Goal: Task Accomplishment & Management: Use online tool/utility

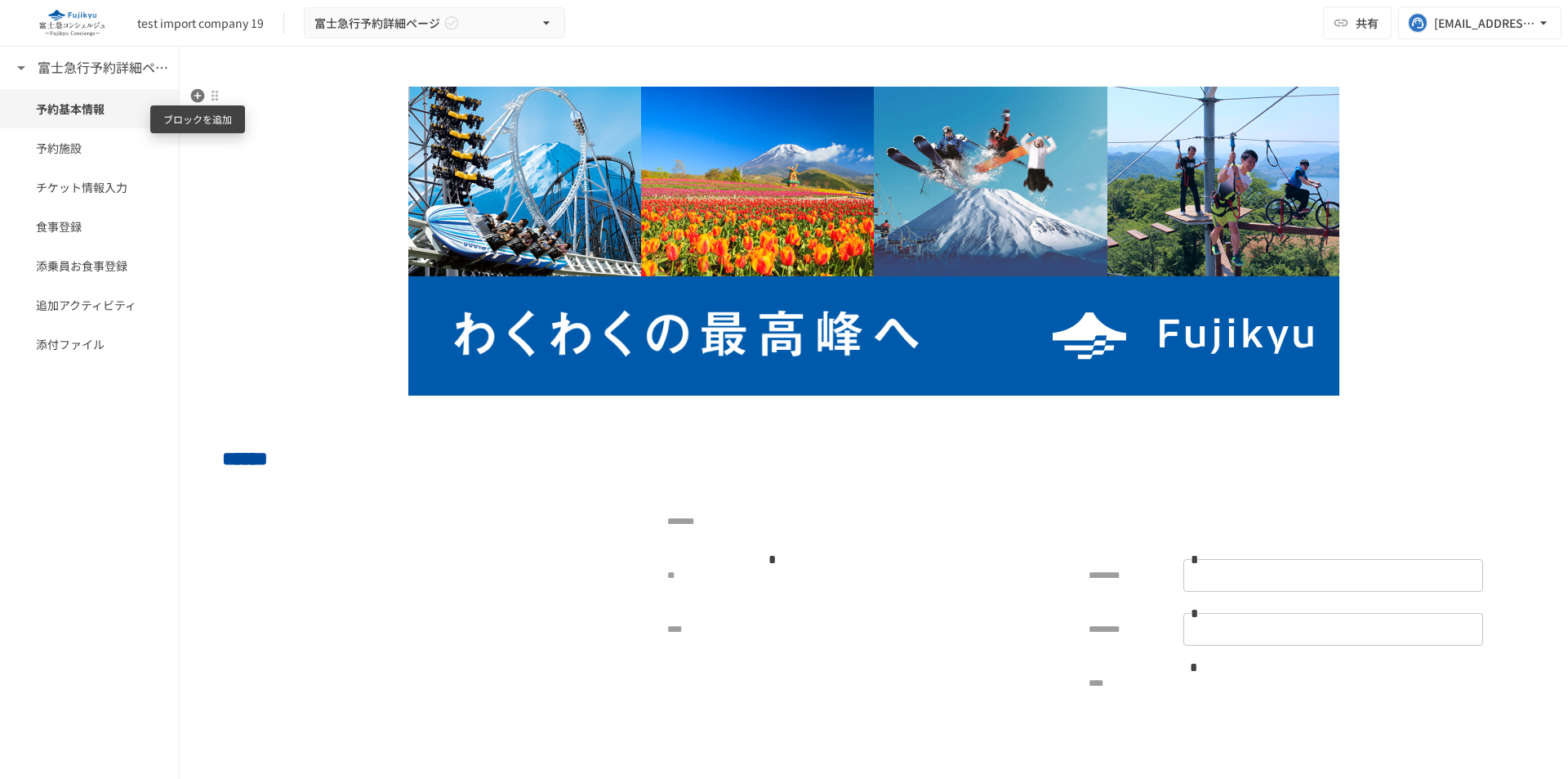
click at [200, 96] on icon "button" at bounding box center [198, 95] width 14 height 14
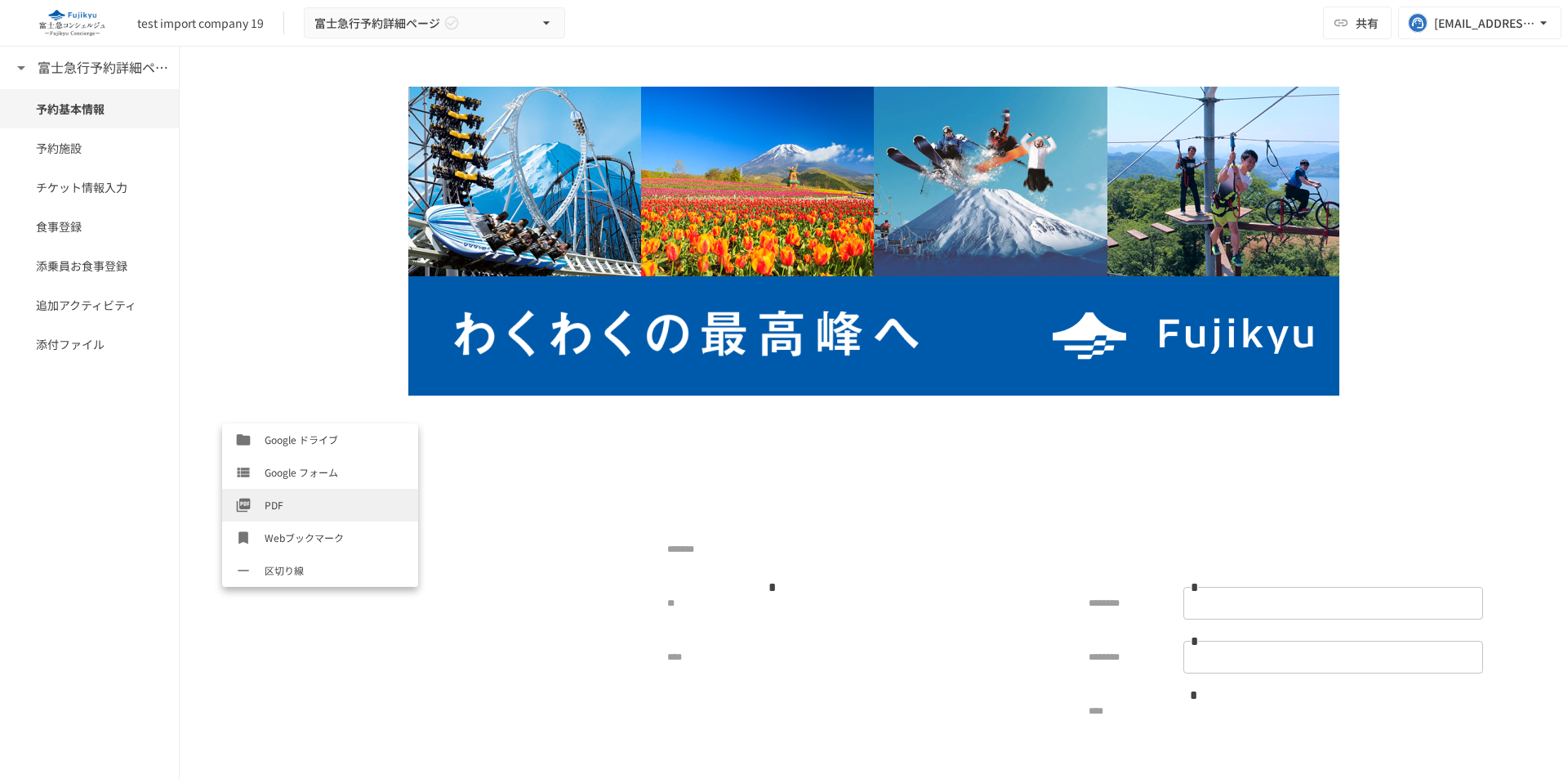
scroll to position [751, 0]
click at [337, 508] on span "Geniee SFA/CRM一覧" at bounding box center [335, 504] width 141 height 16
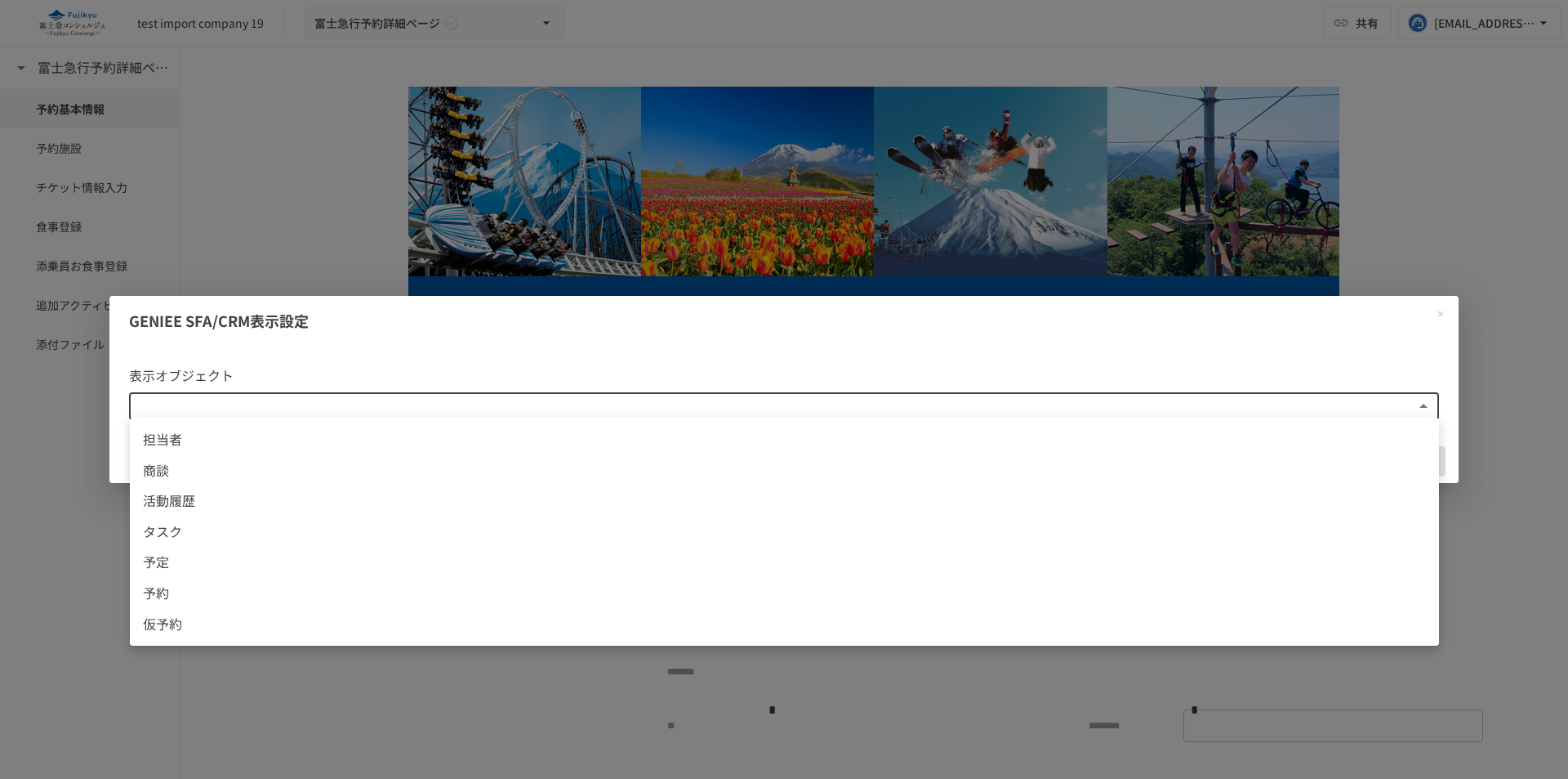
click at [582, 400] on body "**********" at bounding box center [784, 372] width 1568 height 744
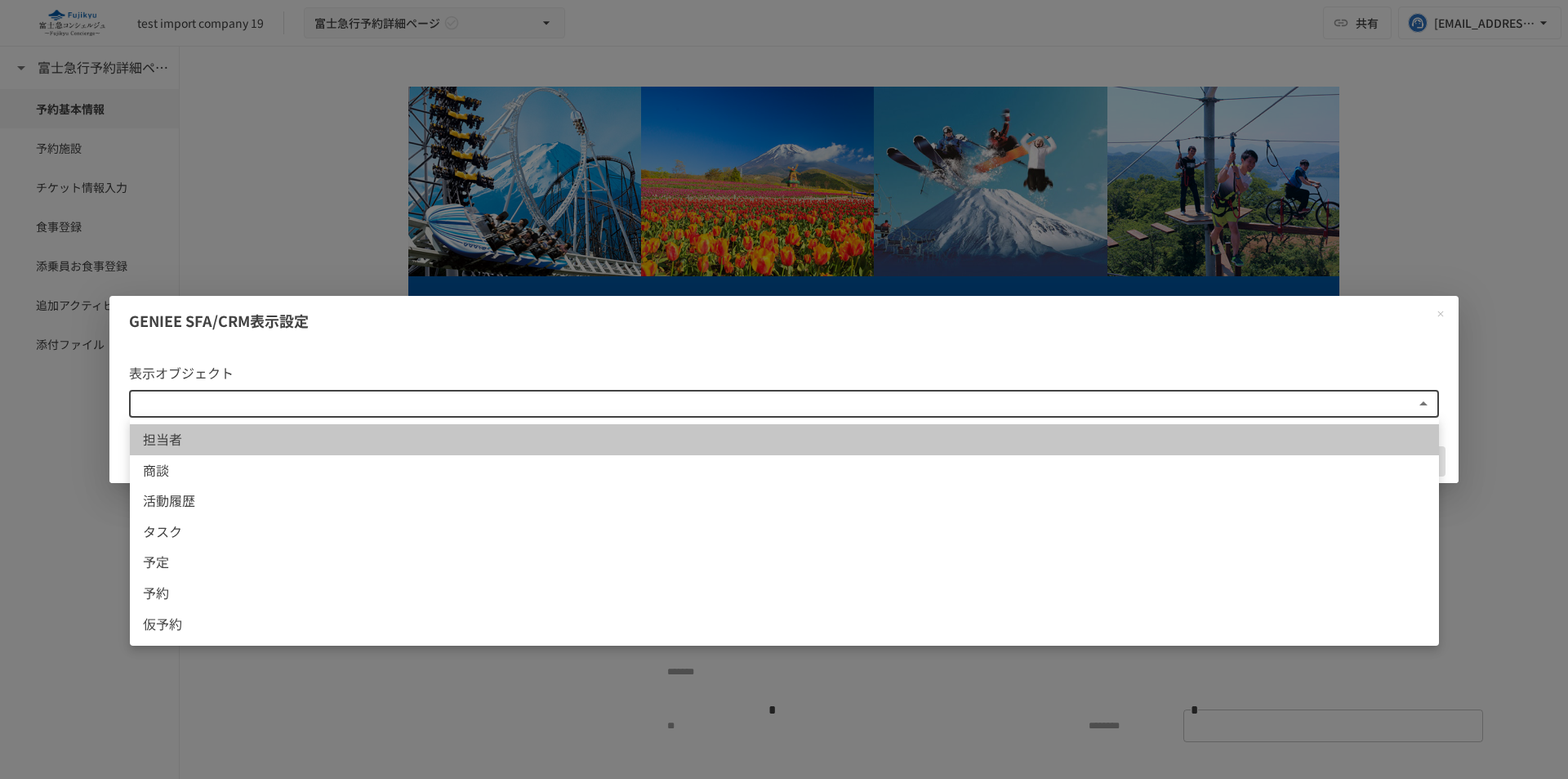
click at [258, 432] on span "担当者" at bounding box center [784, 439] width 1283 height 21
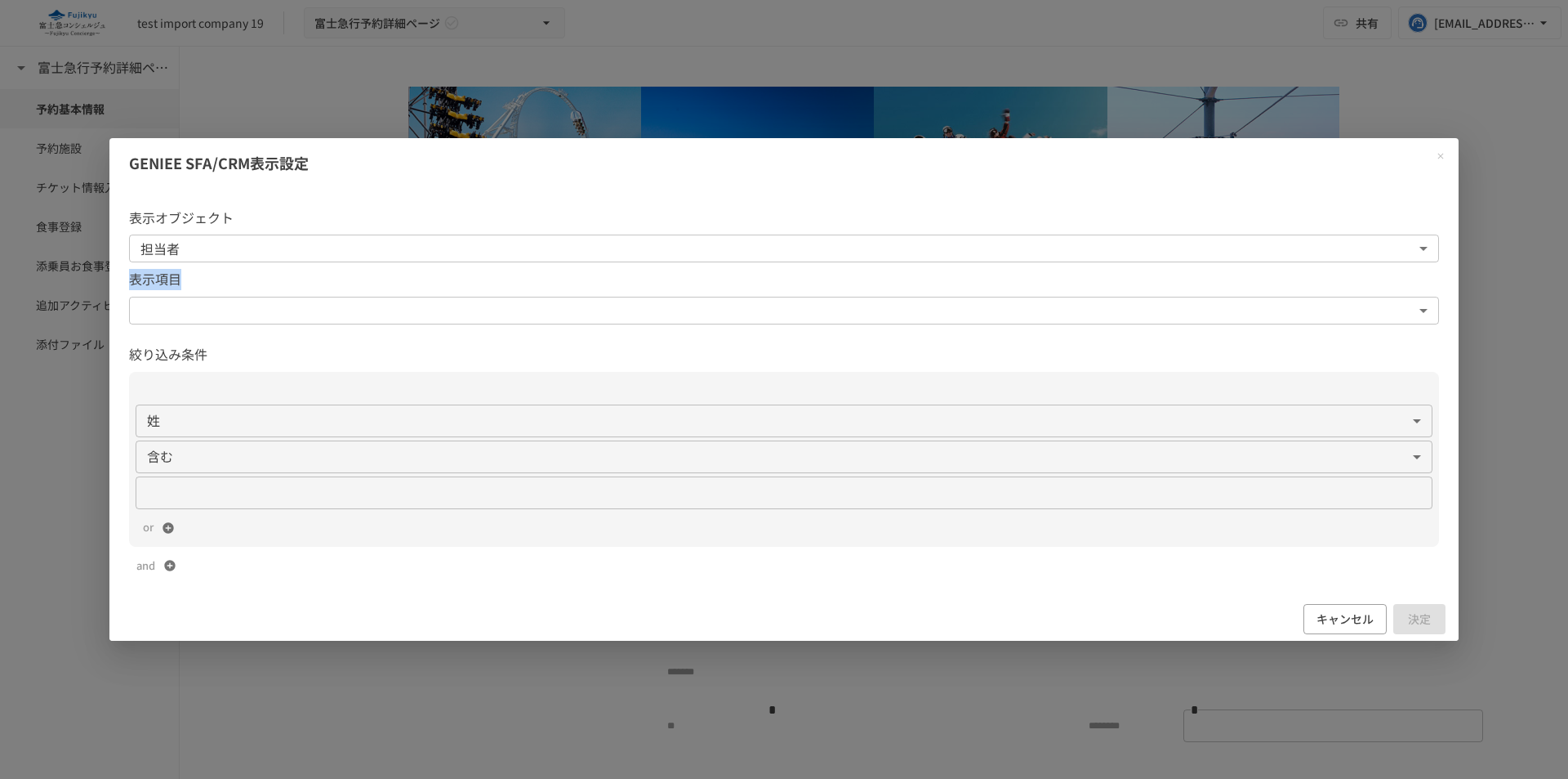
drag, startPoint x: 124, startPoint y: 279, endPoint x: 224, endPoint y: 279, distance: 100.0
click at [224, 279] on div "表示オブジェクト 担当者 ********* ​ 表示項目 ​ ​ 絞り込み条件 姓 ********* ​ 含む ** ​ ​ or and" at bounding box center [784, 392] width 1349 height 410
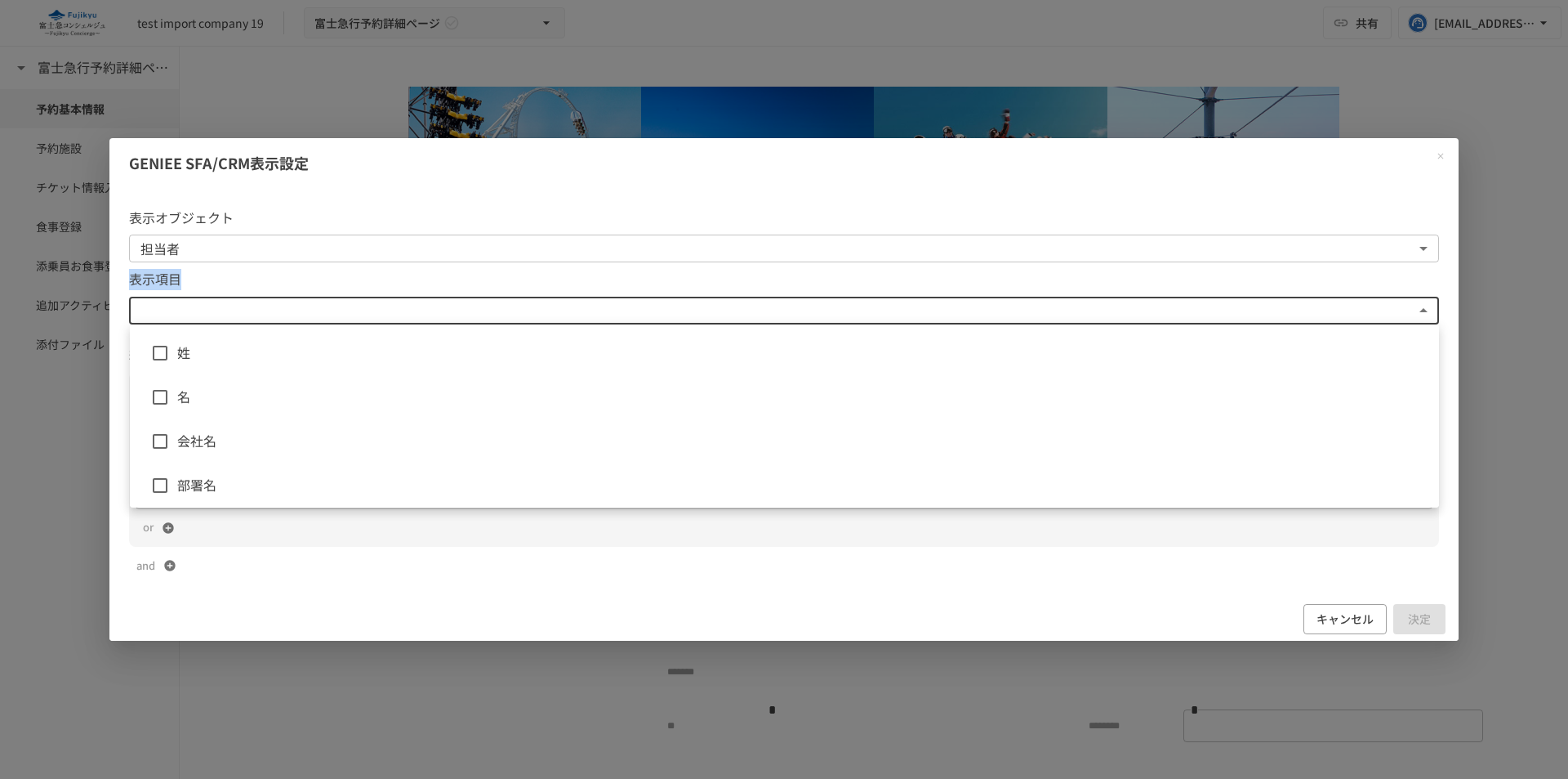
click at [254, 303] on body "**********" at bounding box center [784, 372] width 1568 height 744
click at [237, 349] on span "姓" at bounding box center [802, 352] width 1249 height 21
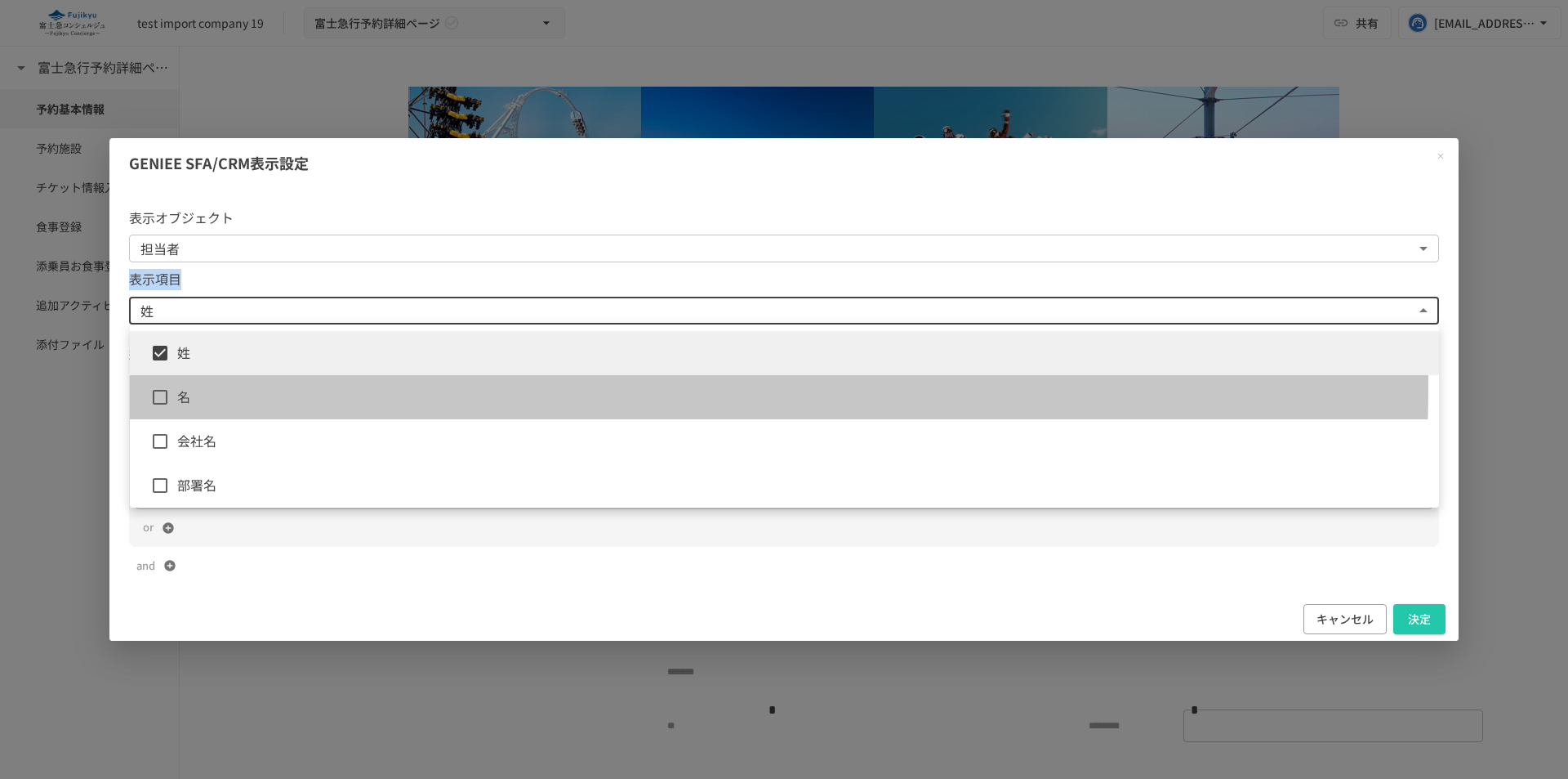
click at [230, 385] on li "名" at bounding box center [784, 397] width 1309 height 44
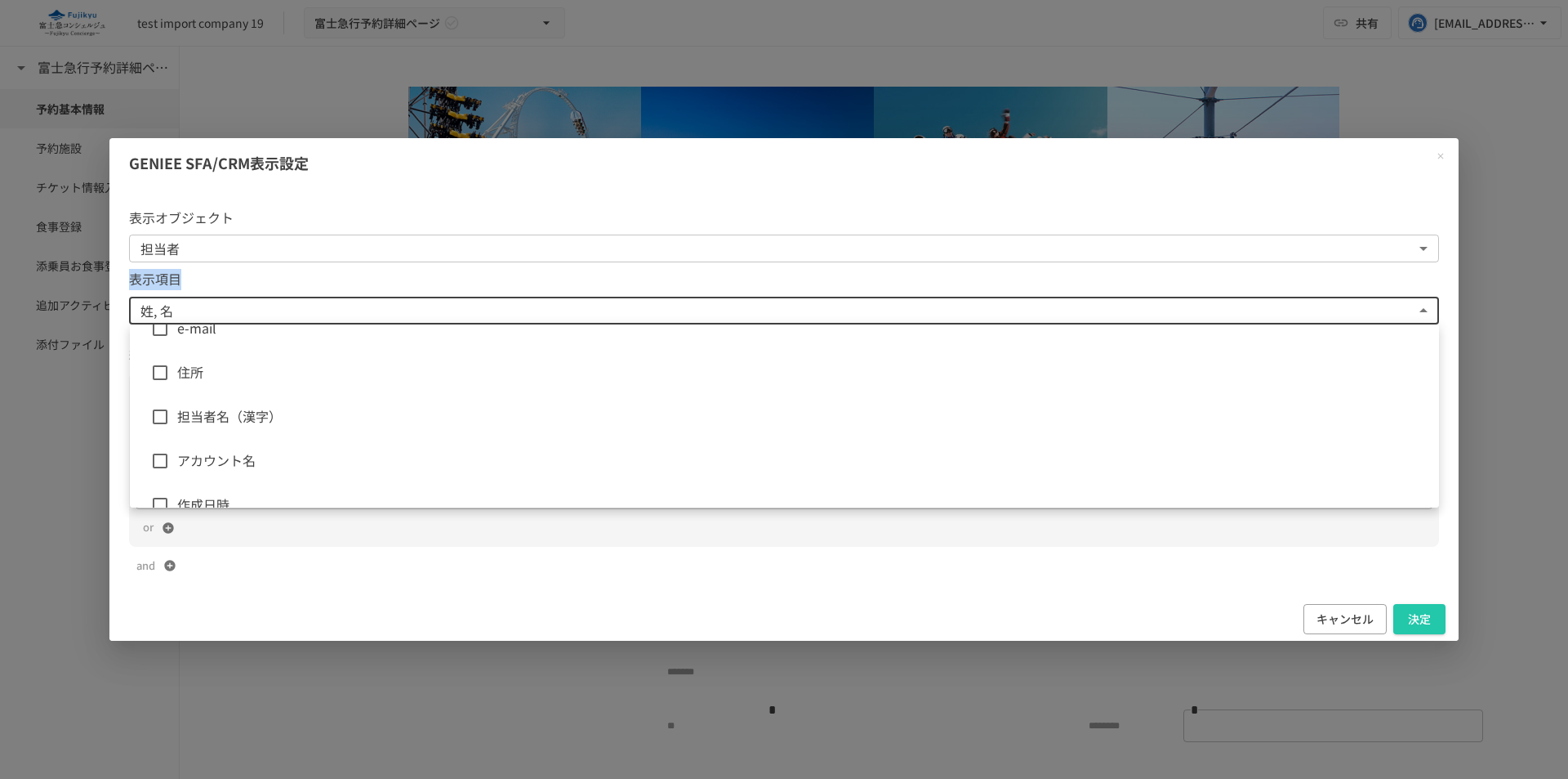
click at [236, 340] on li "e-mail" at bounding box center [784, 328] width 1309 height 44
click at [256, 376] on span "アカウント名" at bounding box center [802, 378] width 1249 height 21
type input "**********"
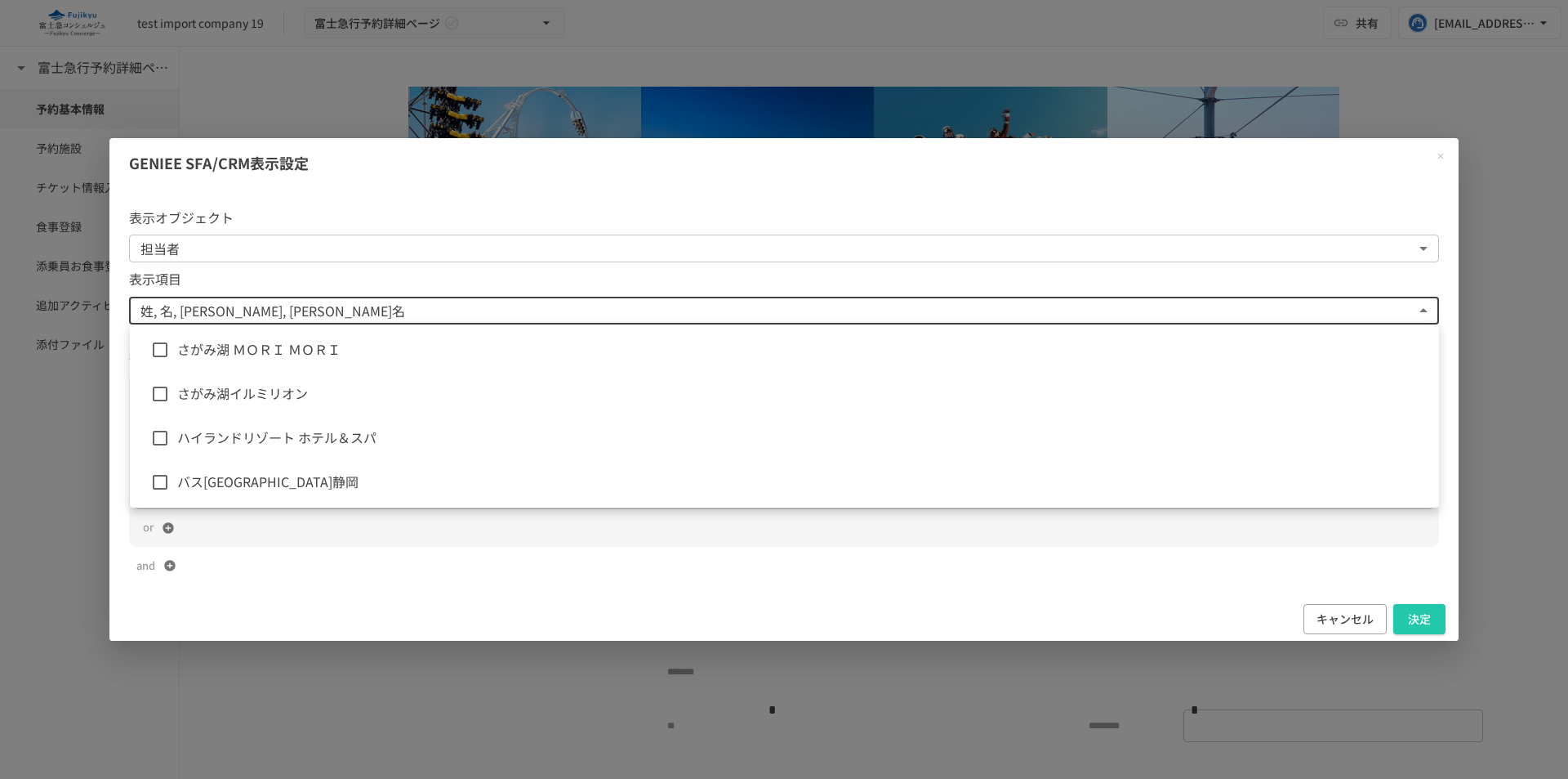
click at [390, 566] on div at bounding box center [784, 390] width 1568 height 779
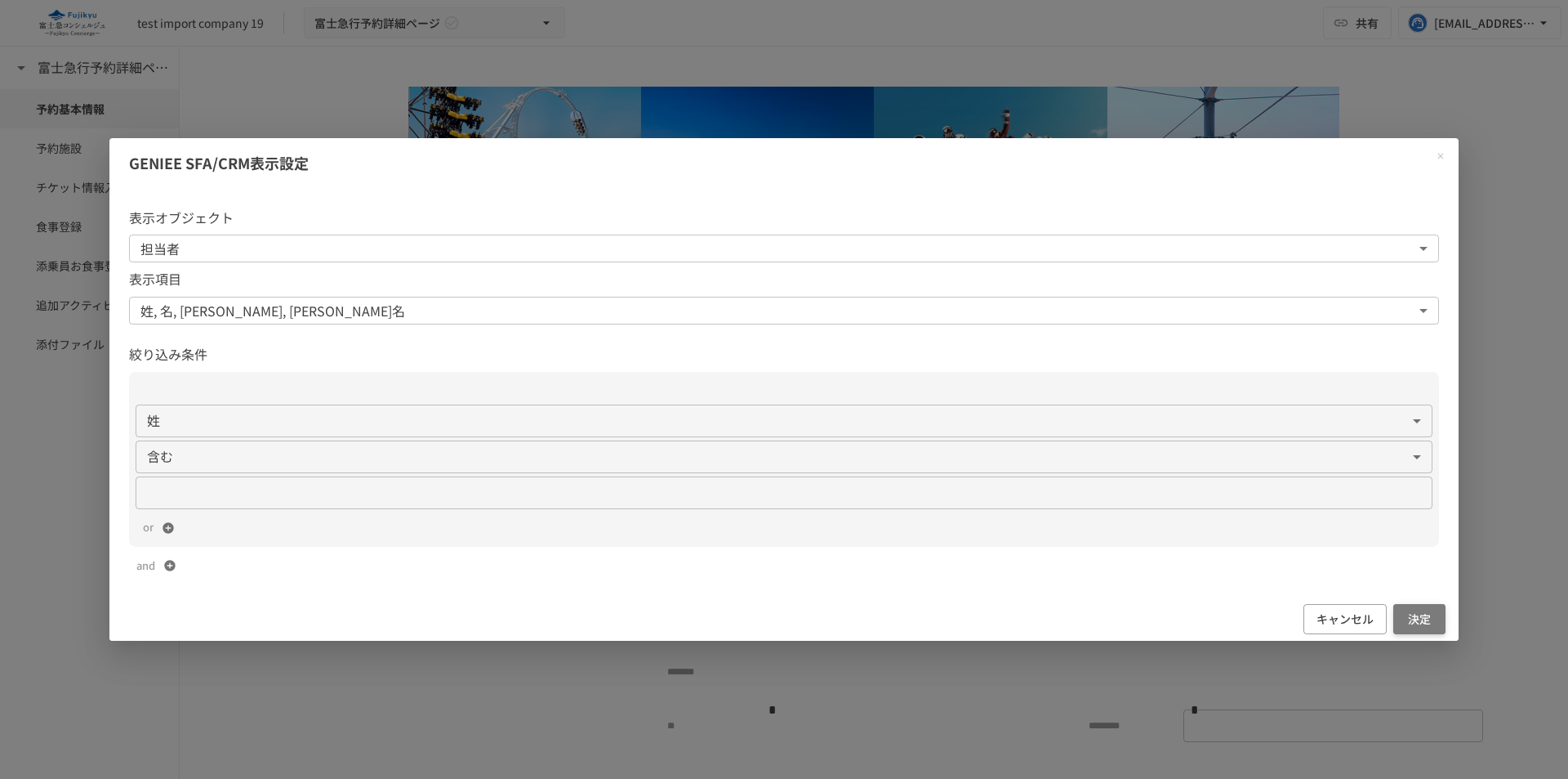
click at [1407, 611] on button "決定" at bounding box center [1419, 619] width 53 height 31
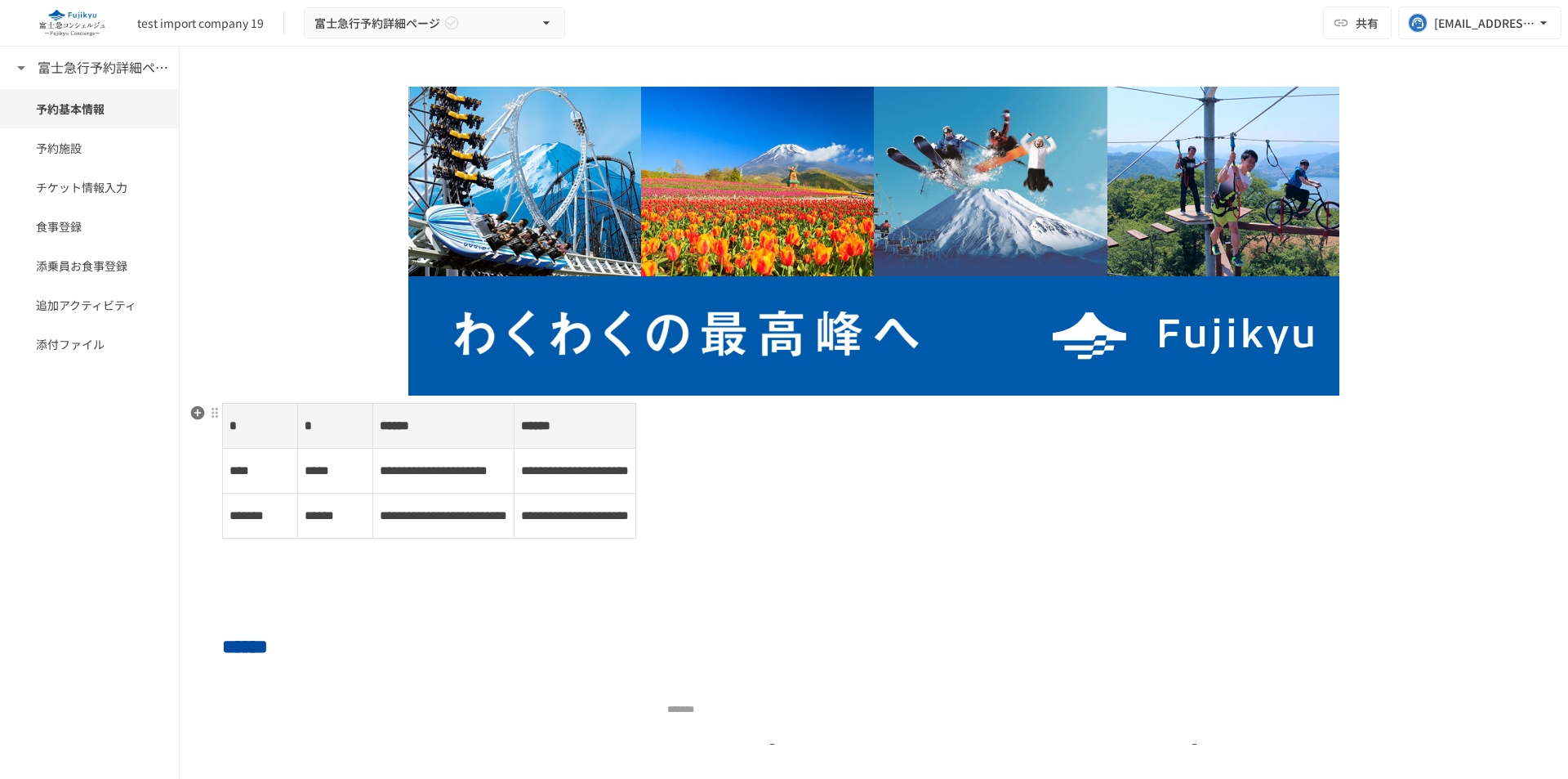
click at [629, 472] on span "**********" at bounding box center [574, 470] width 108 height 12
click at [629, 478] on p "**********" at bounding box center [574, 470] width 108 height 21
click at [203, 563] on button "button" at bounding box center [197, 572] width 19 height 19
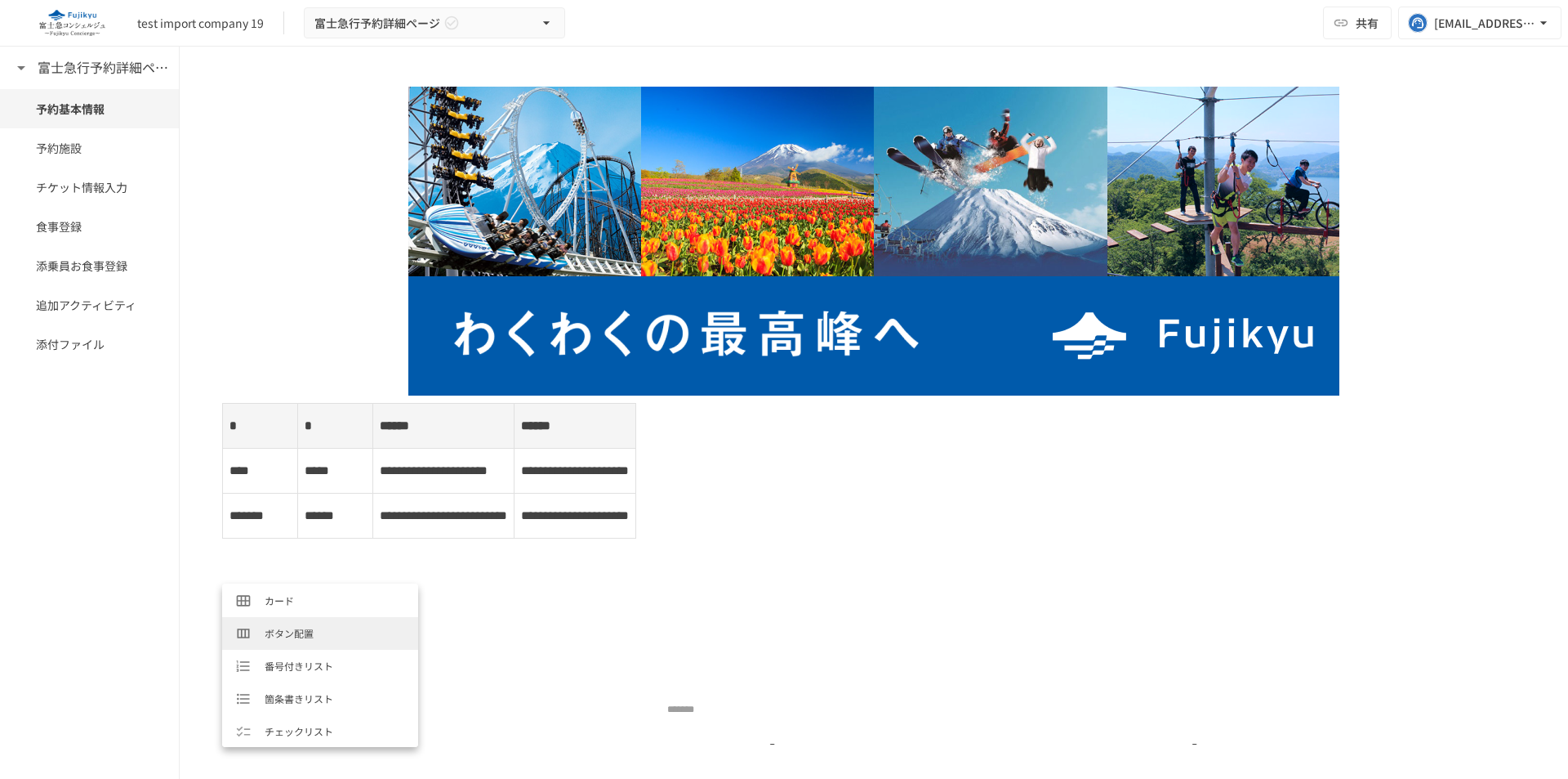
scroll to position [164, 0]
click at [315, 610] on li "カード" at bounding box center [320, 599] width 196 height 32
click at [1510, 586] on button at bounding box center [1518, 596] width 17 height 67
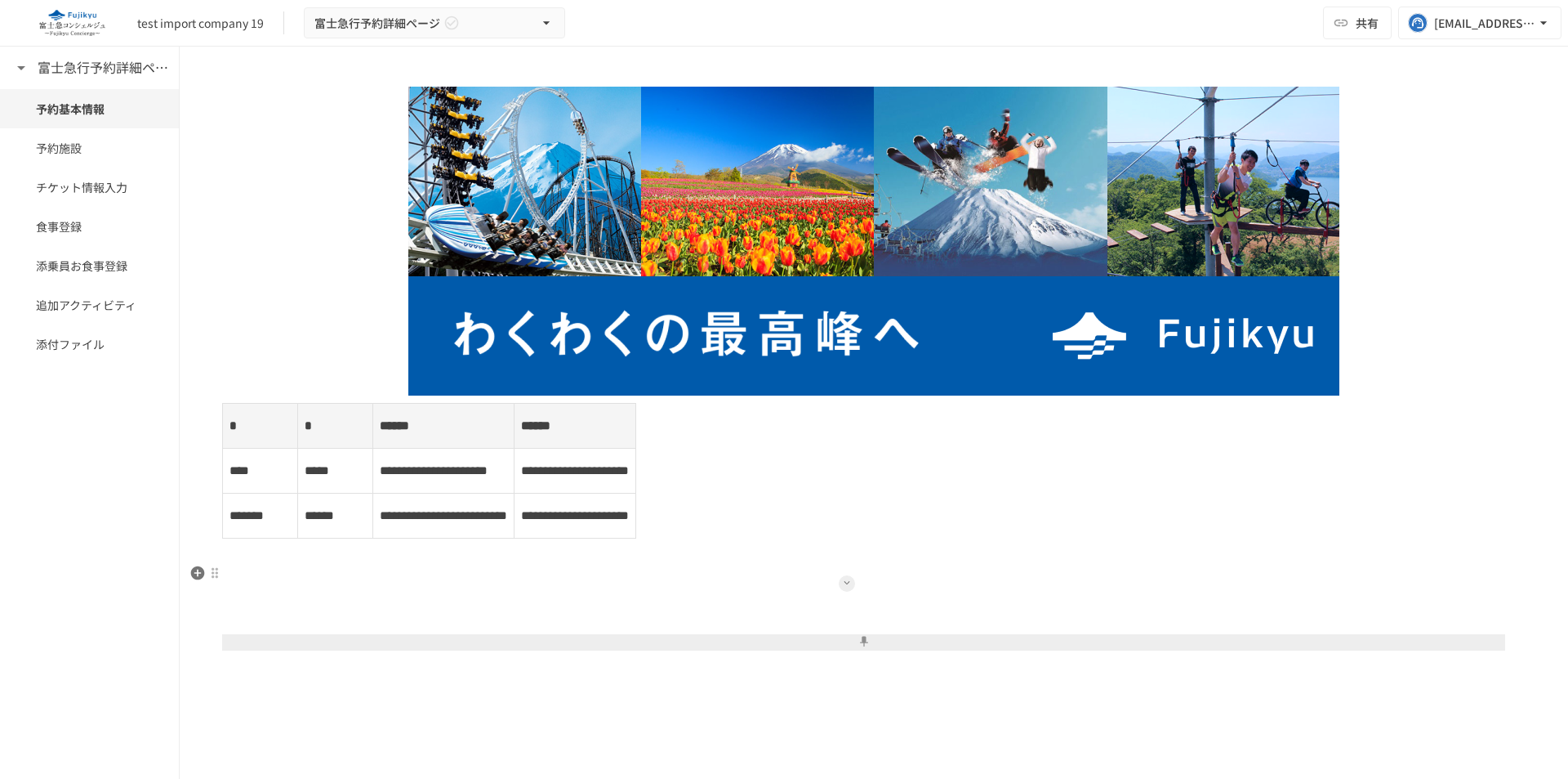
click at [845, 588] on button at bounding box center [847, 584] width 17 height 17
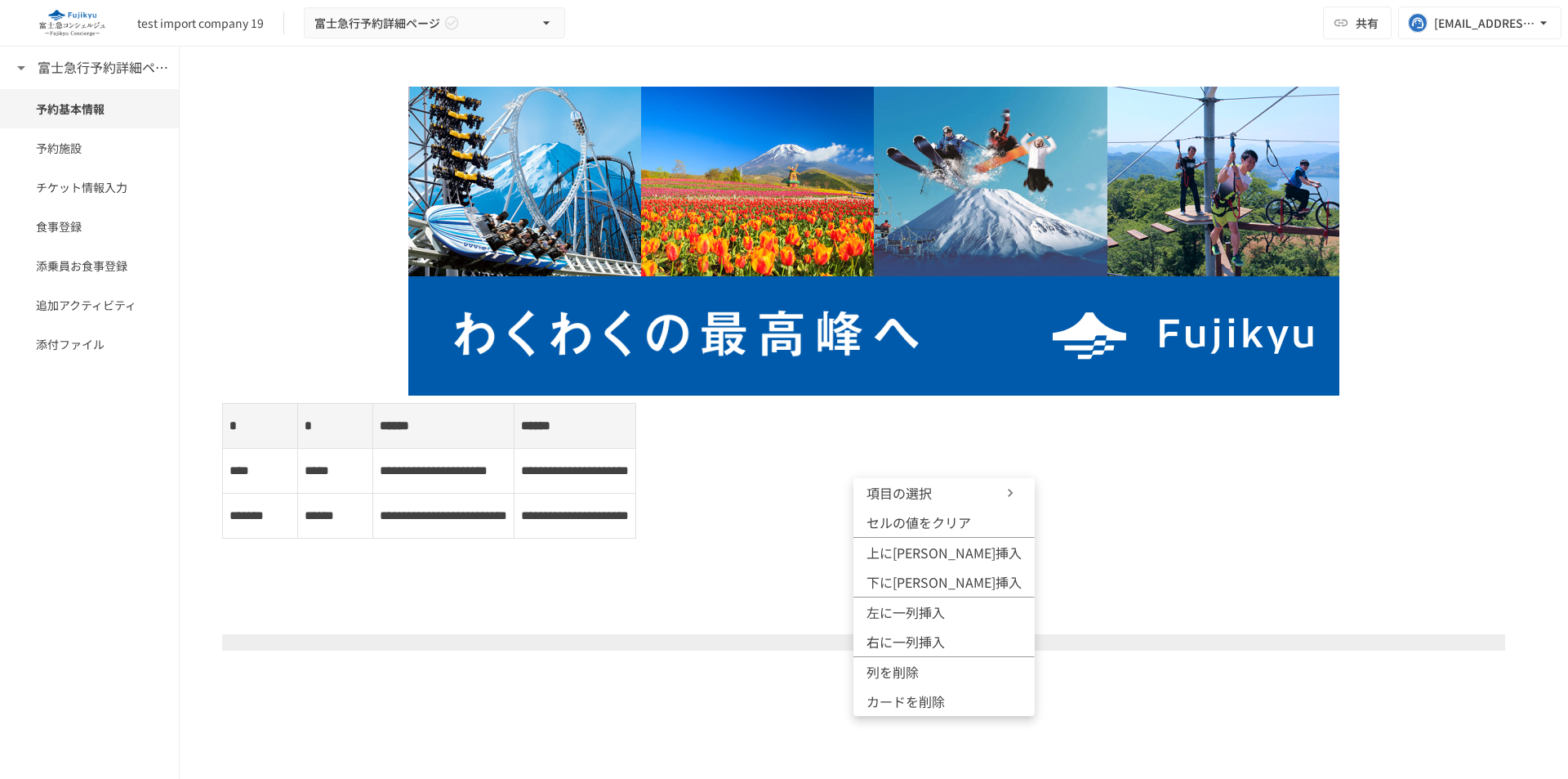
click at [924, 488] on span "項目の選択" at bounding box center [916, 492] width 98 height 19
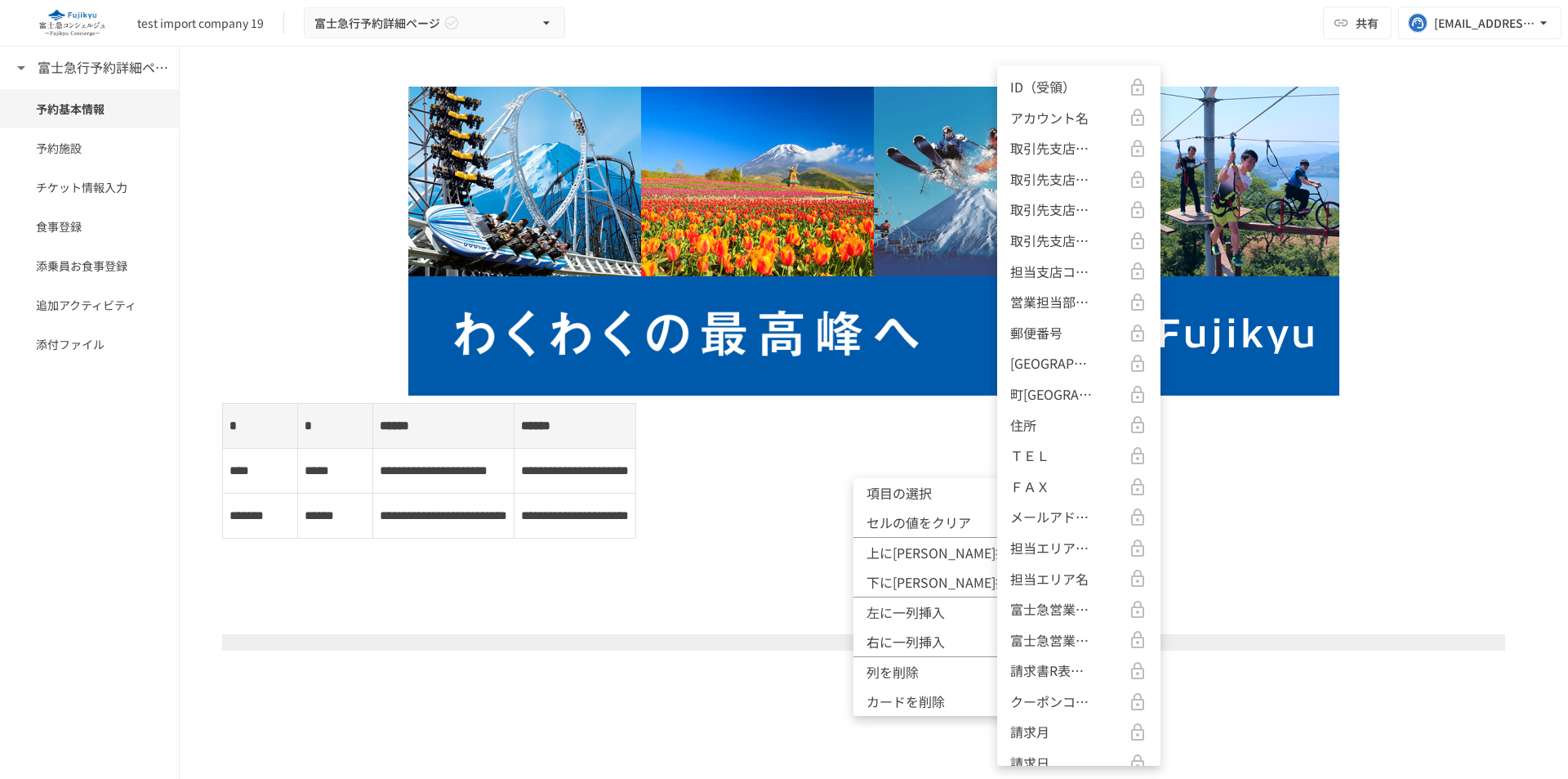
click at [1067, 113] on p "アカウント名" at bounding box center [1049, 118] width 79 height 21
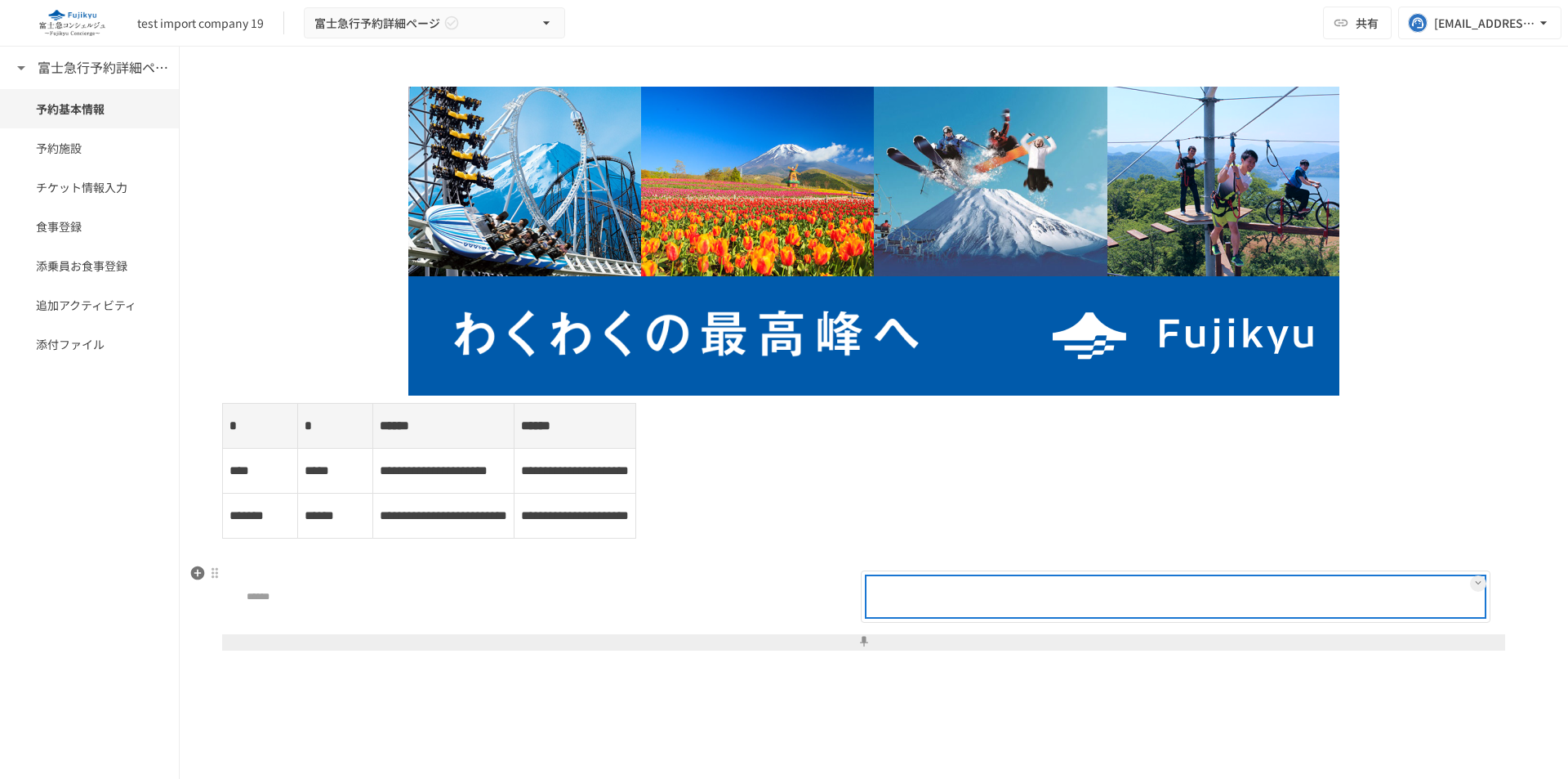
click at [1135, 611] on div at bounding box center [1228, 596] width 511 height 32
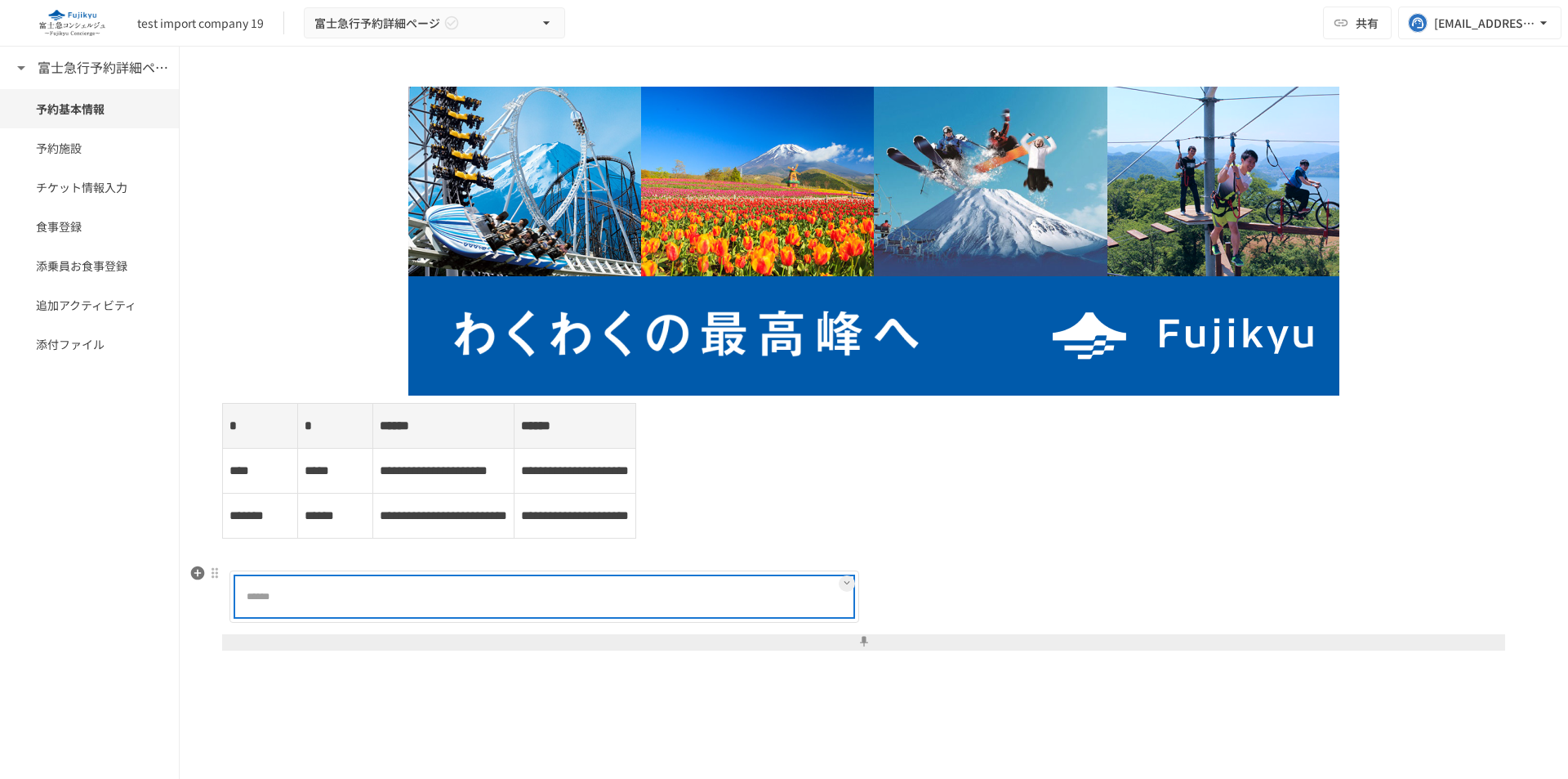
click at [661, 611] on div at bounding box center [597, 596] width 511 height 32
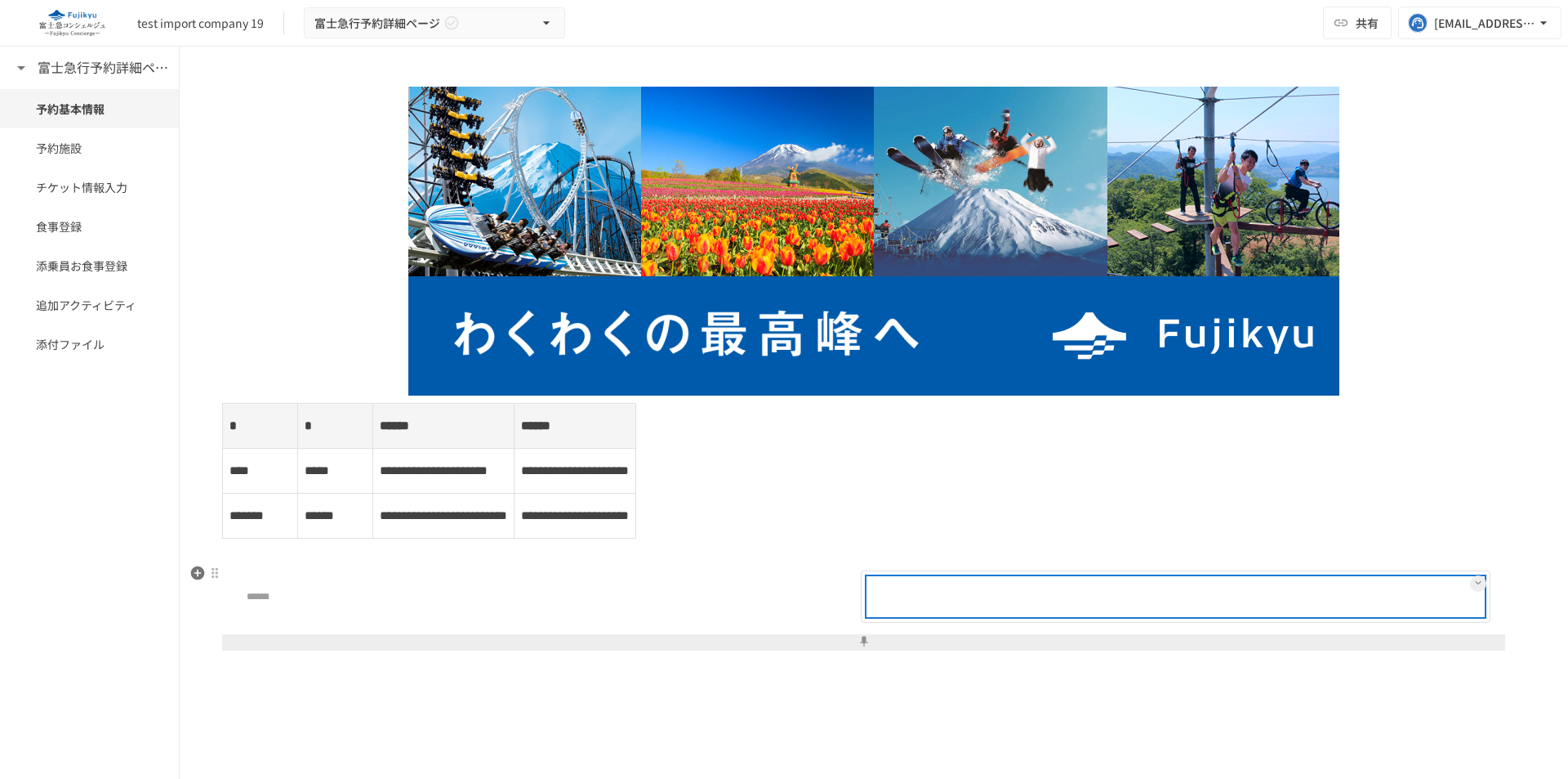
click at [974, 614] on div at bounding box center [1176, 596] width 615 height 38
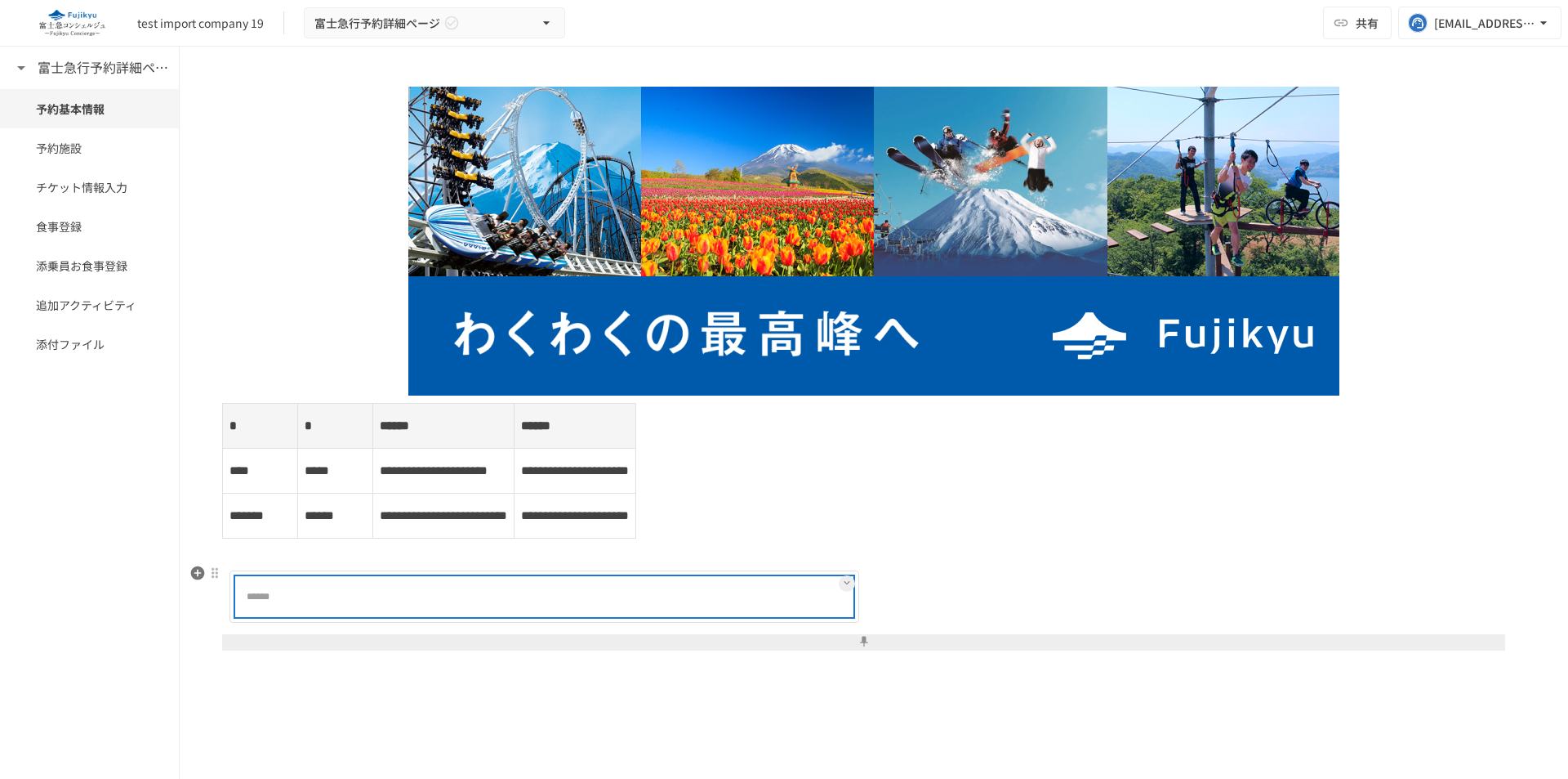
click at [716, 598] on div at bounding box center [597, 596] width 511 height 32
drag, startPoint x: 244, startPoint y: 595, endPoint x: 393, endPoint y: 595, distance: 149.0
click at [391, 595] on div "******" at bounding box center [544, 596] width 615 height 38
click at [394, 595] on div at bounding box center [597, 596] width 511 height 32
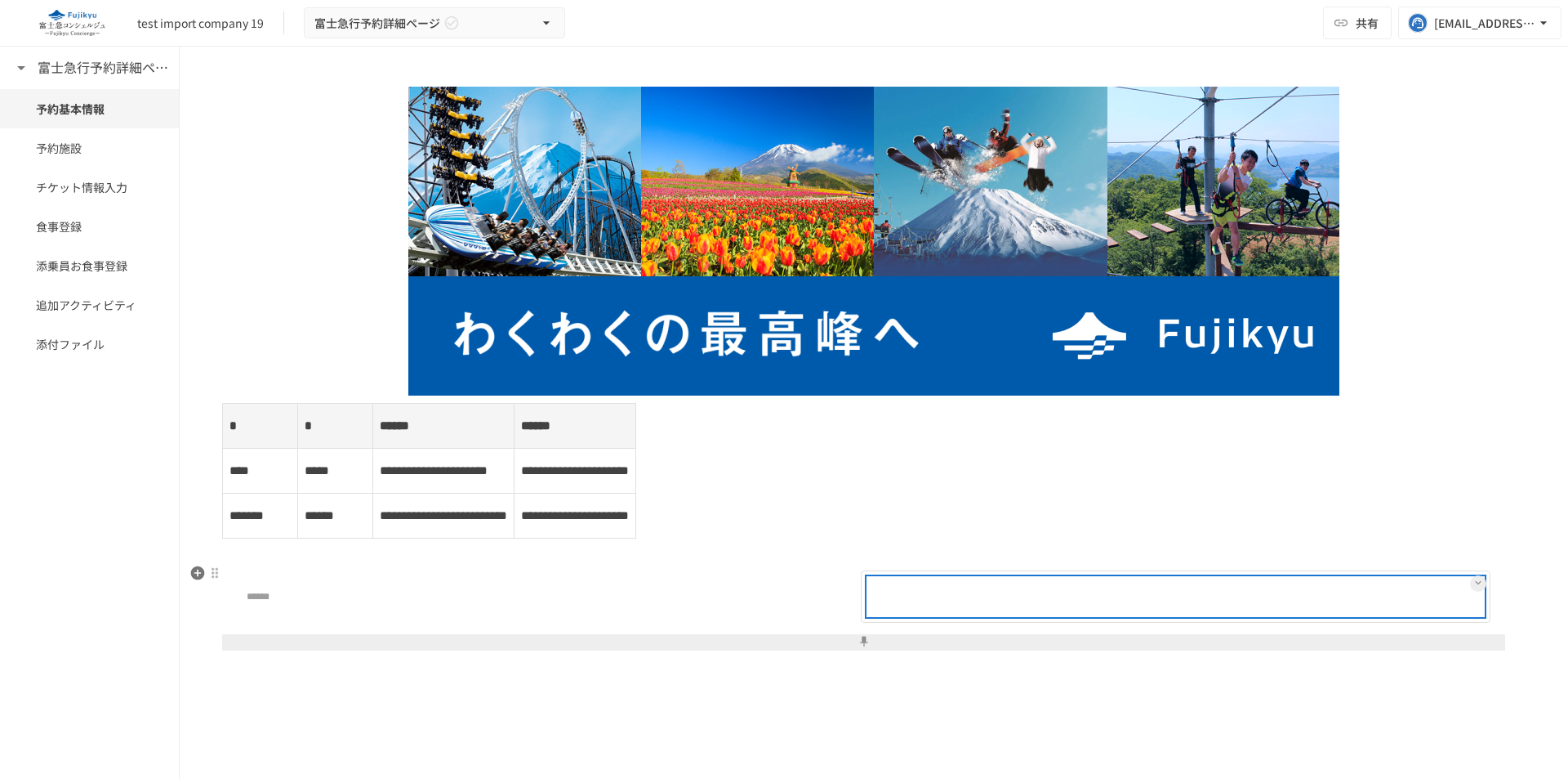
click at [1013, 600] on div at bounding box center [1228, 596] width 511 height 32
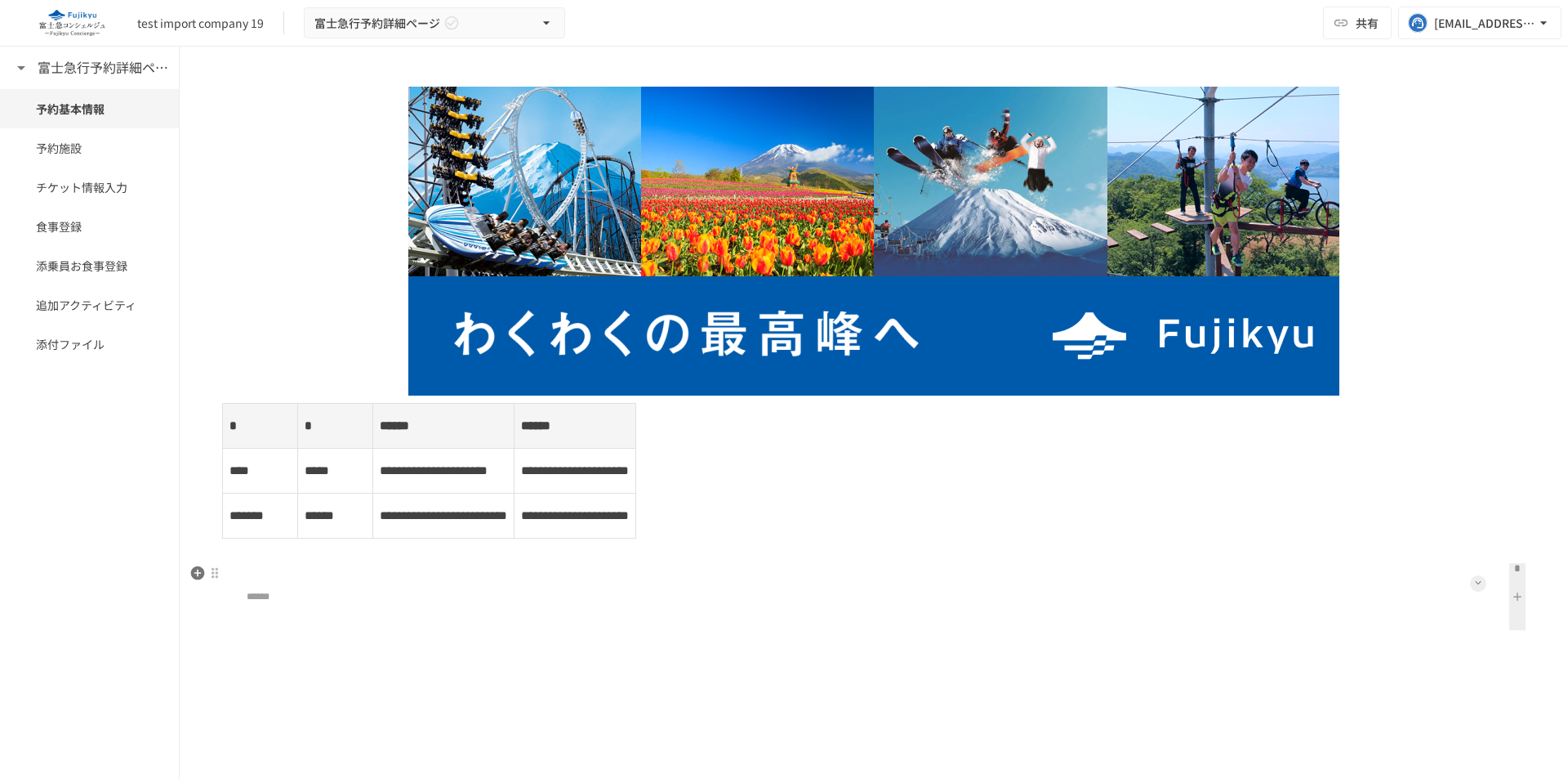
click at [1475, 582] on icon at bounding box center [1478, 582] width 6 height 6
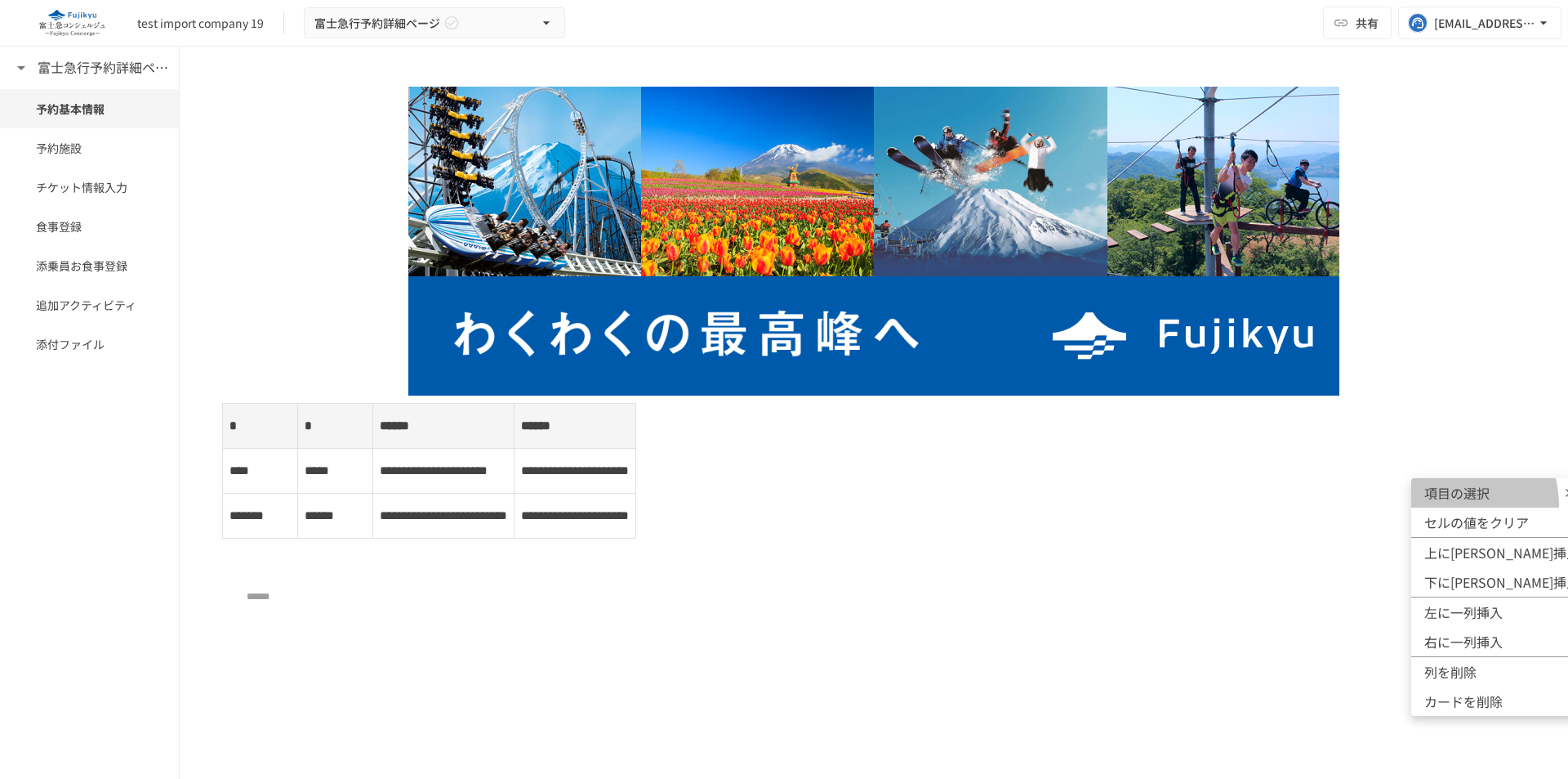
click at [1459, 504] on li "項目の選択" at bounding box center [1502, 493] width 181 height 30
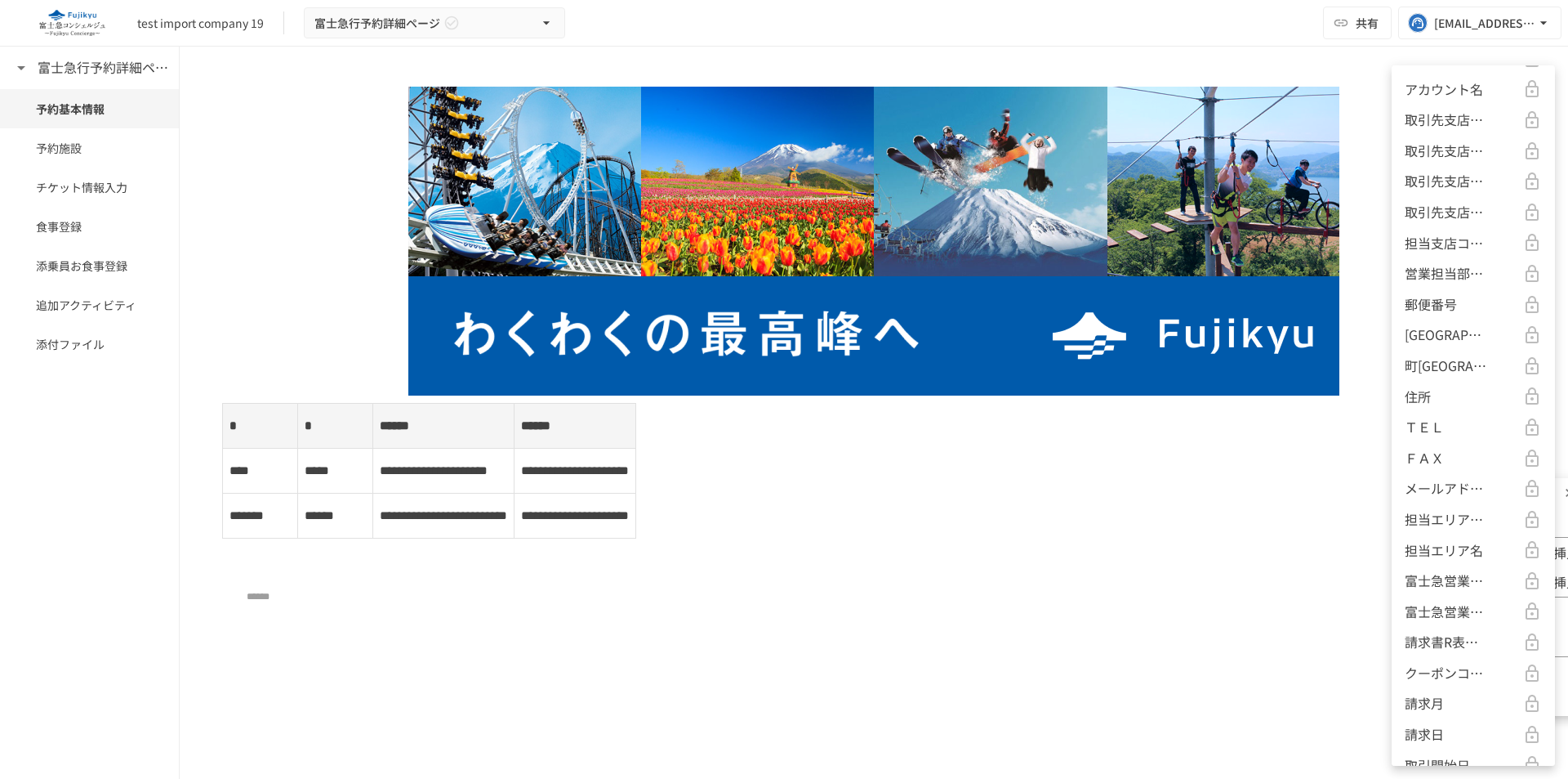
scroll to position [0, 0]
click at [1468, 126] on p "アカウント名" at bounding box center [1444, 118] width 79 height 21
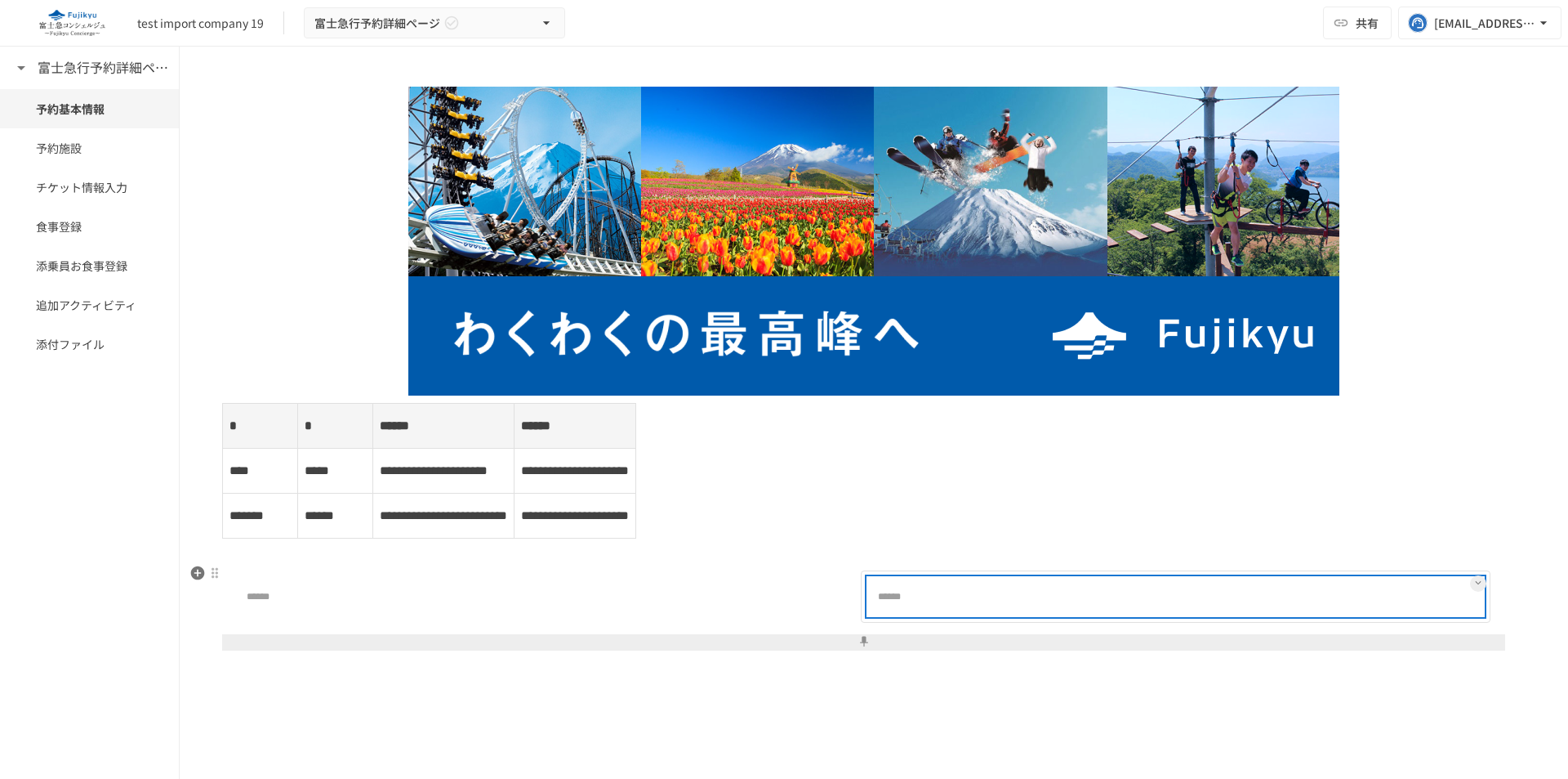
click at [1065, 603] on div at bounding box center [1228, 596] width 511 height 32
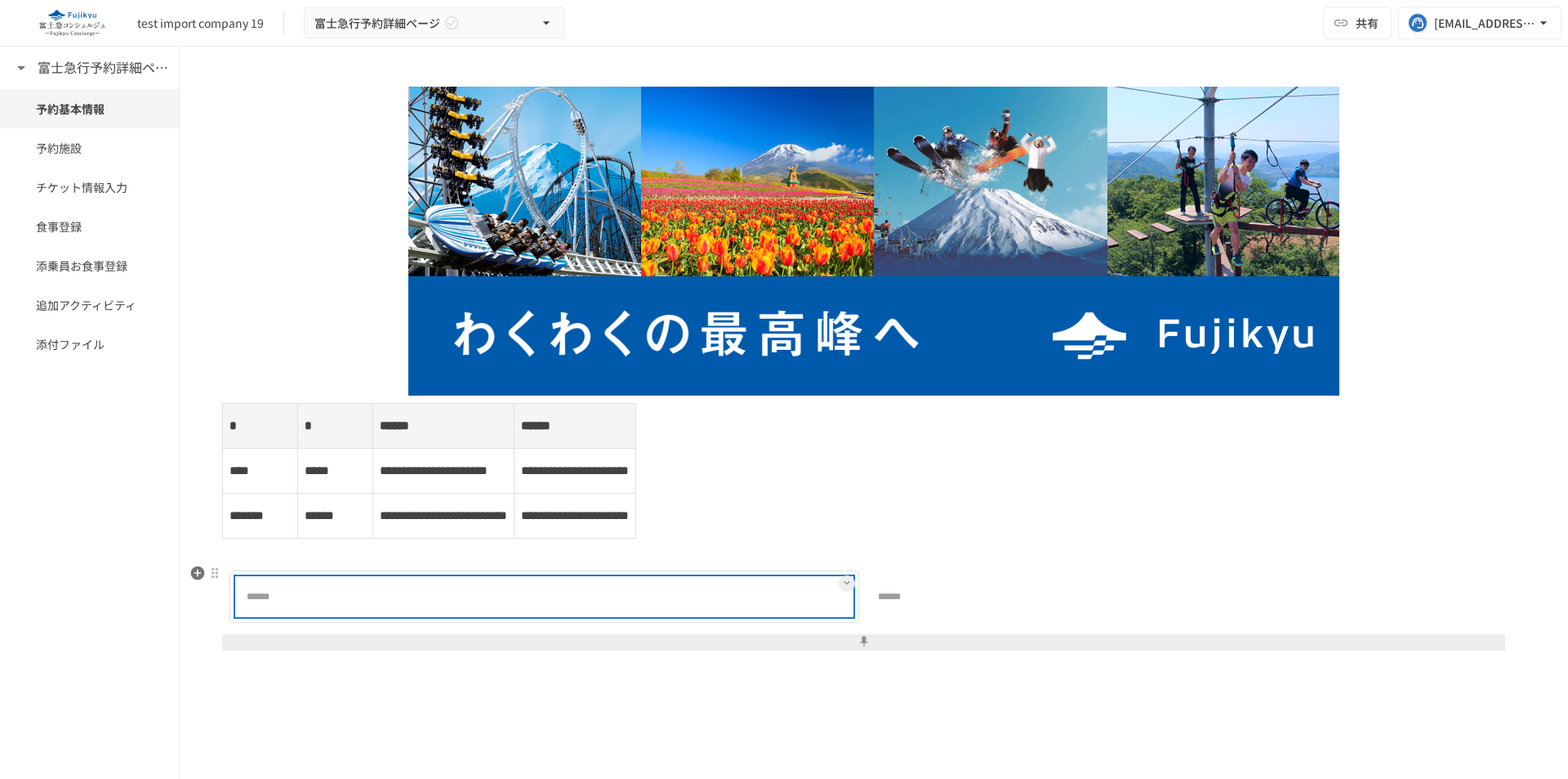
click at [714, 603] on div at bounding box center [597, 596] width 511 height 32
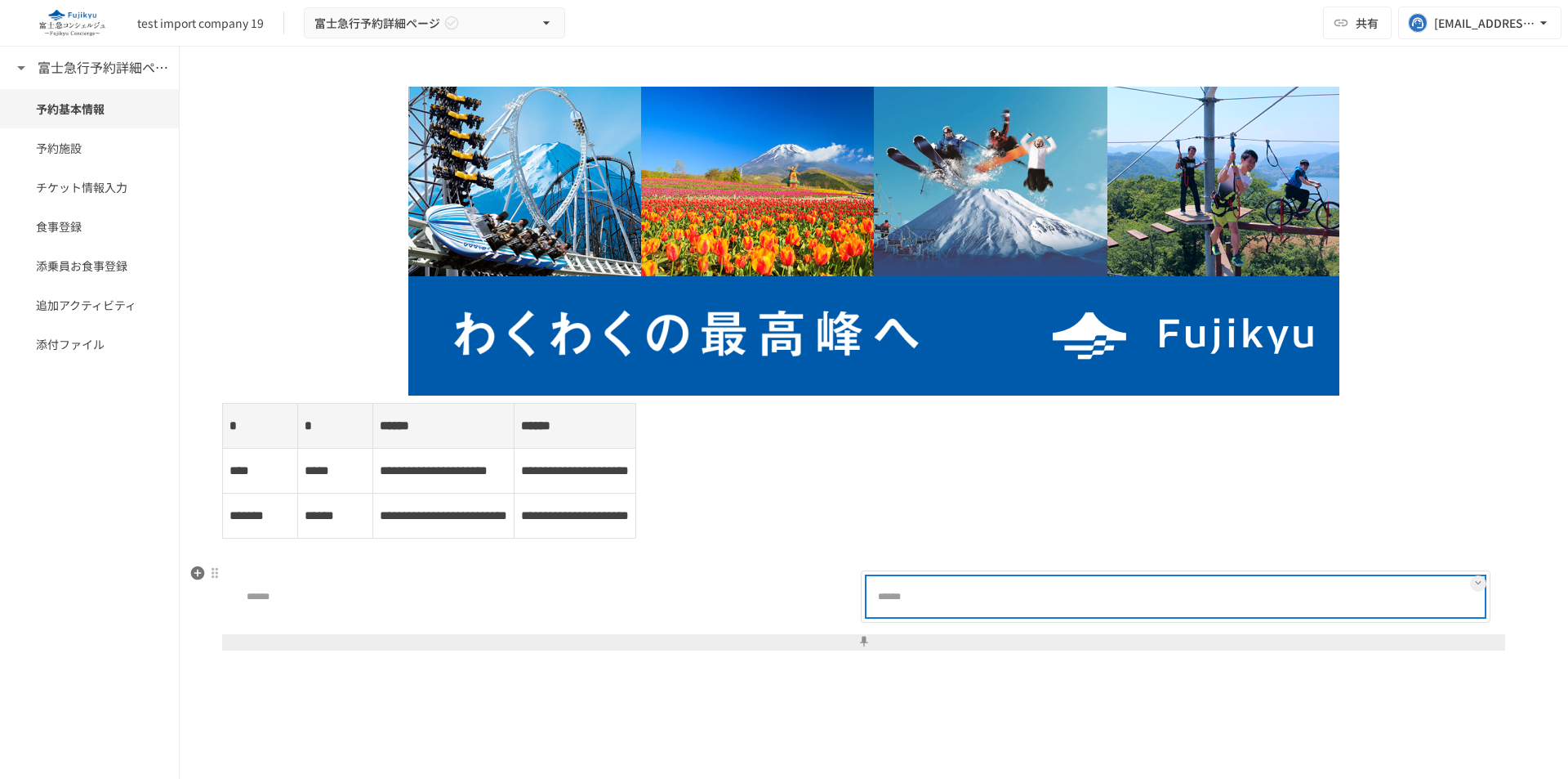
click at [981, 601] on p at bounding box center [982, 597] width 19 height 20
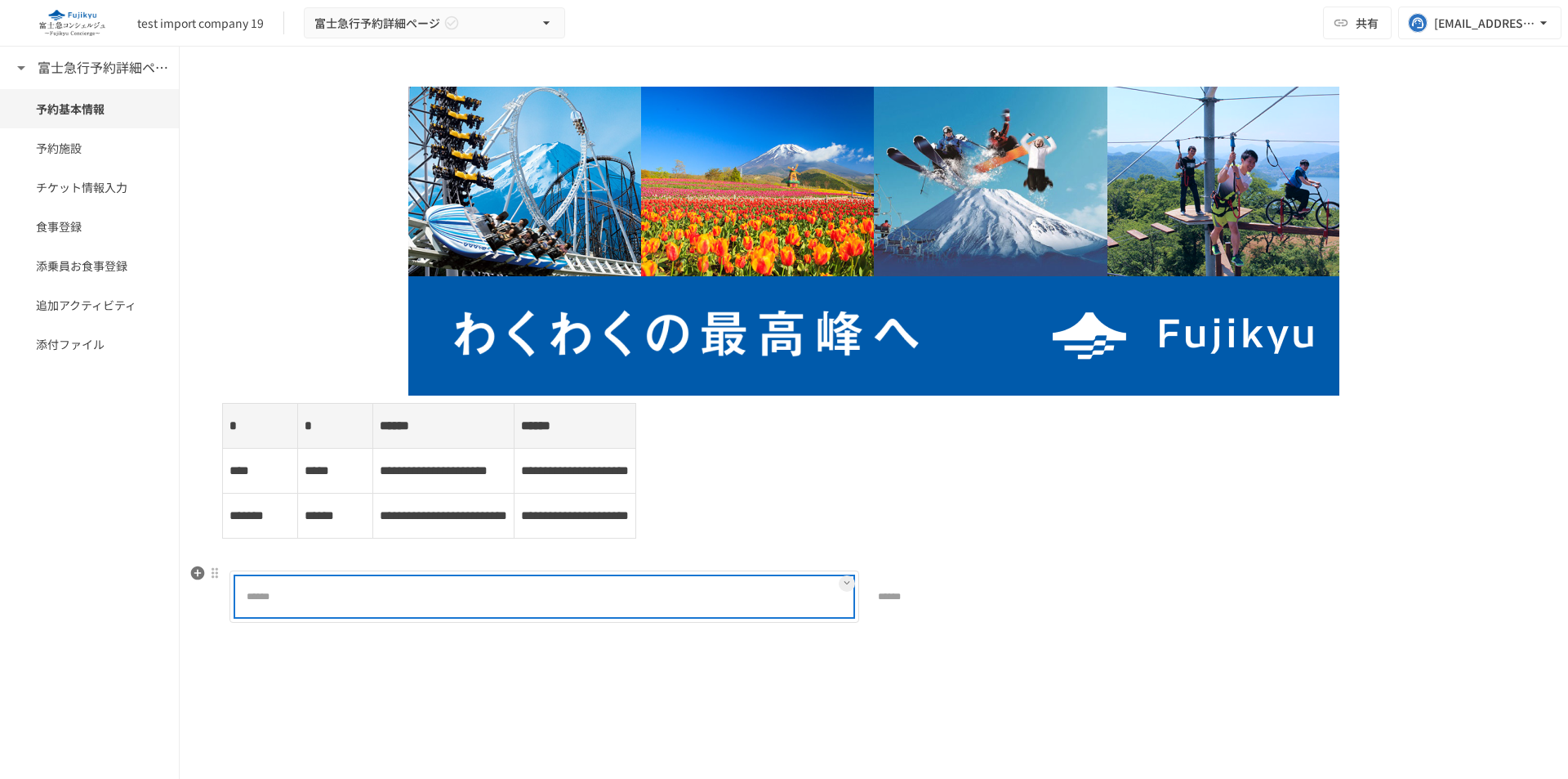
click at [765, 586] on div at bounding box center [597, 596] width 511 height 32
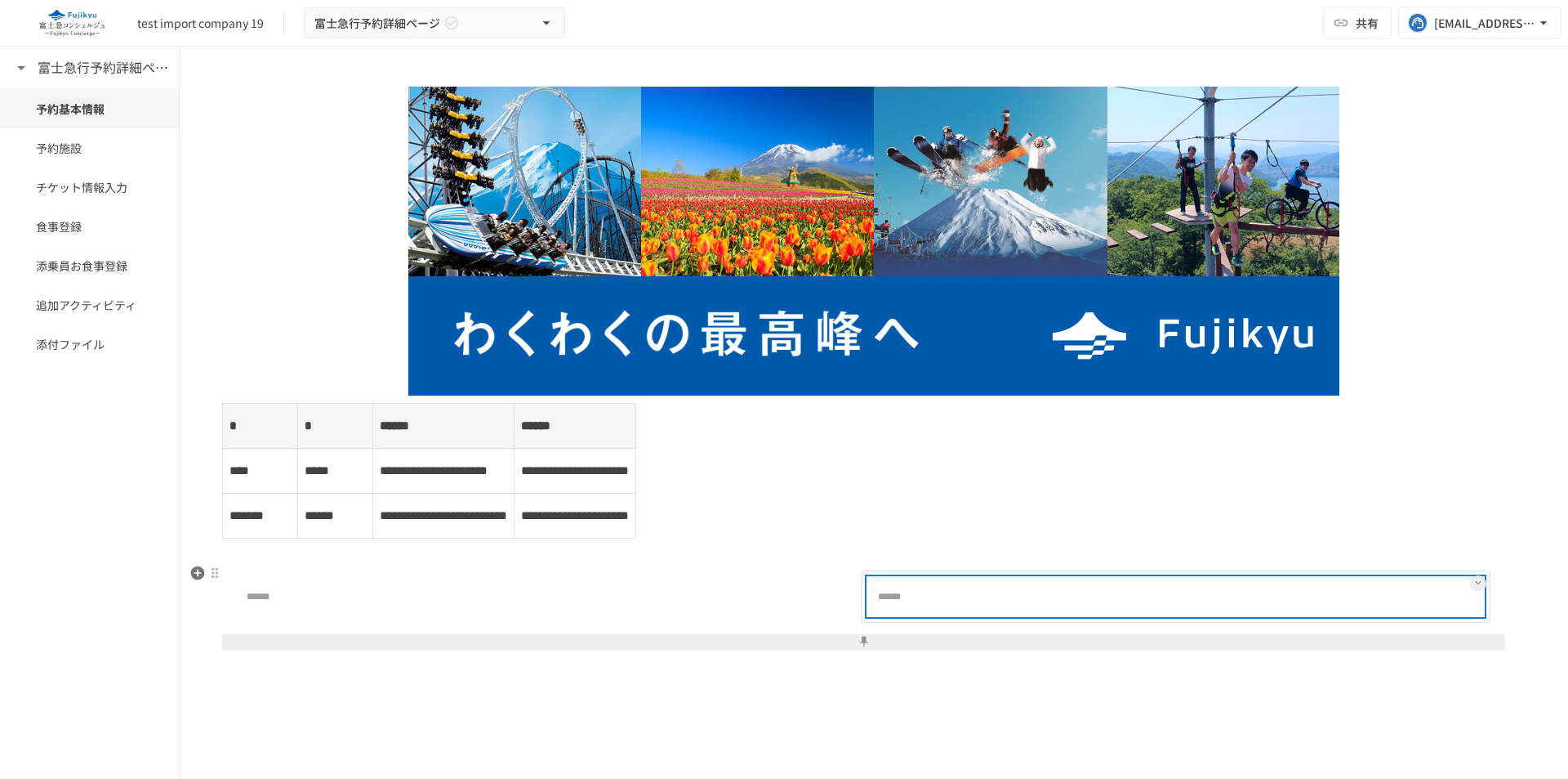
click at [1138, 612] on div at bounding box center [1228, 596] width 511 height 32
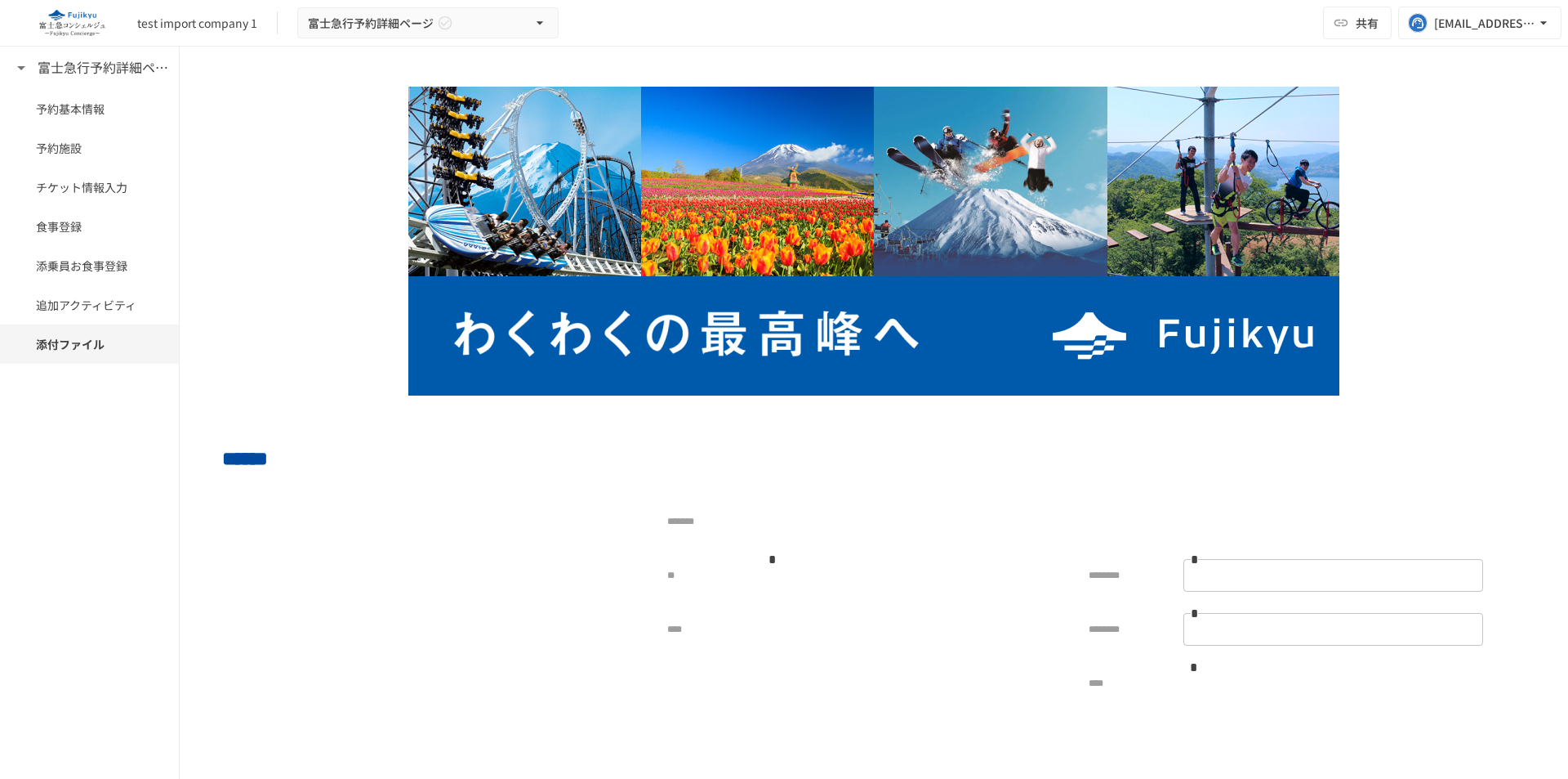
scroll to position [19, 0]
